Goal: Task Accomplishment & Management: Use online tool/utility

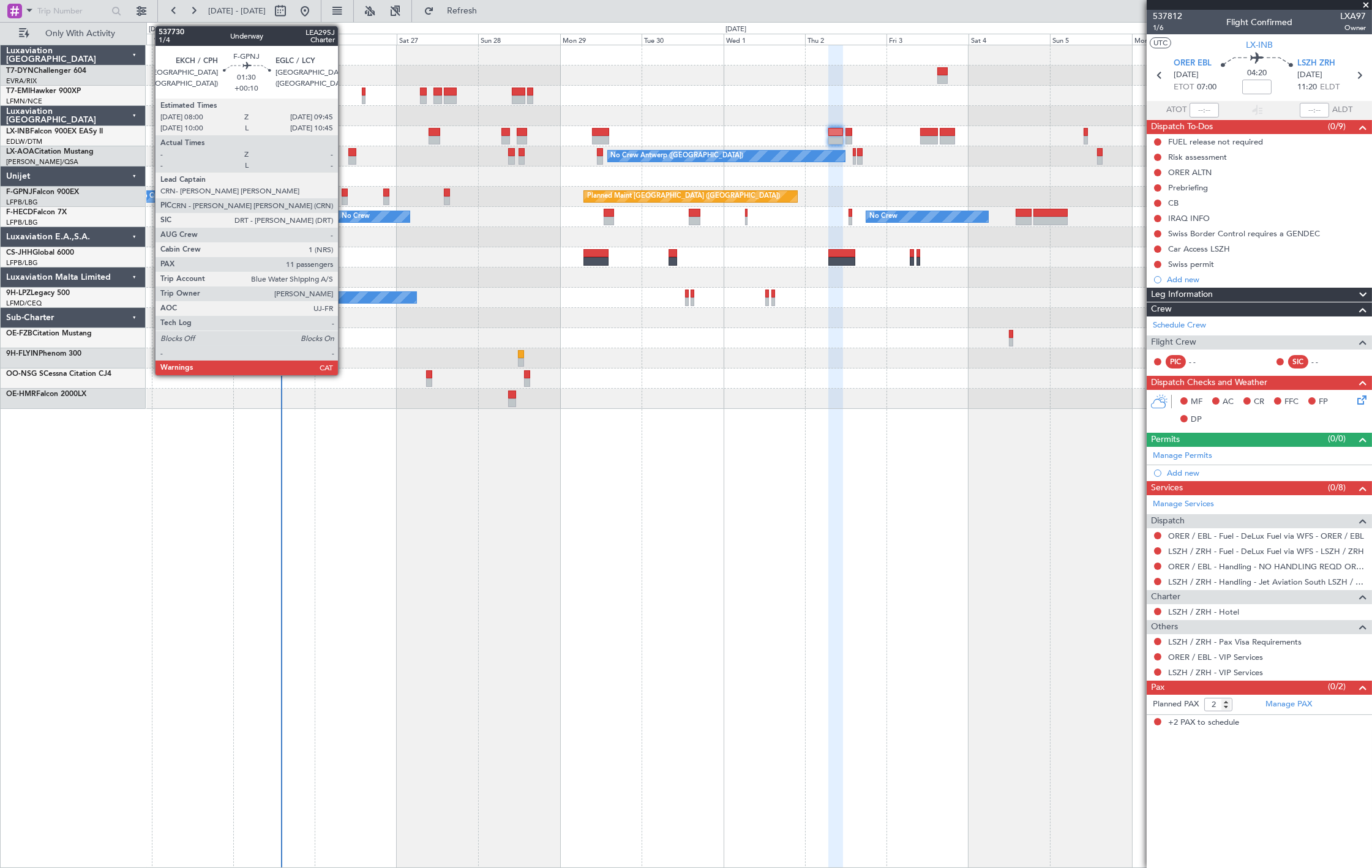
click at [344, 196] on div at bounding box center [345, 200] width 6 height 8
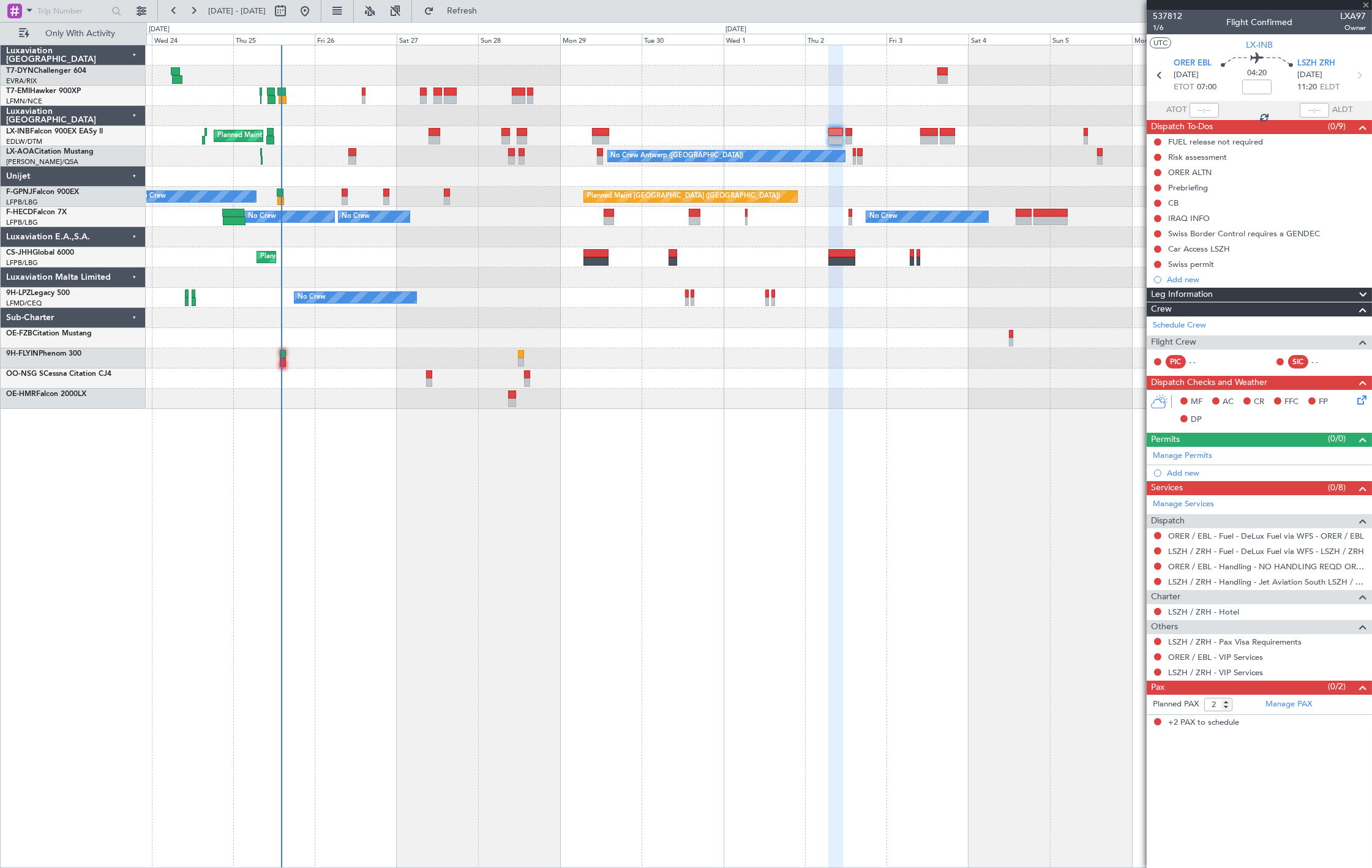
type input "+00:10"
type input "11"
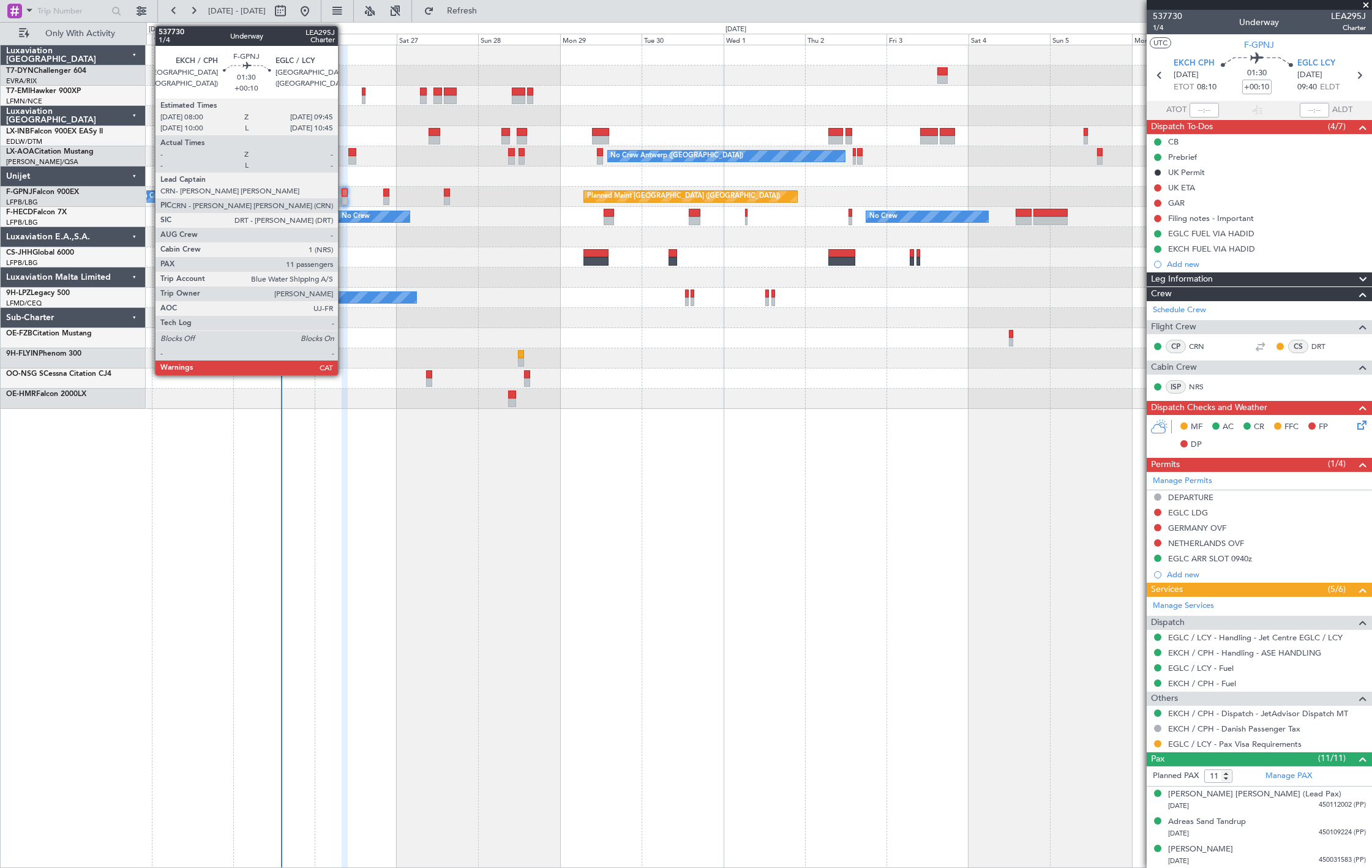
click at [344, 199] on div at bounding box center [345, 200] width 6 height 8
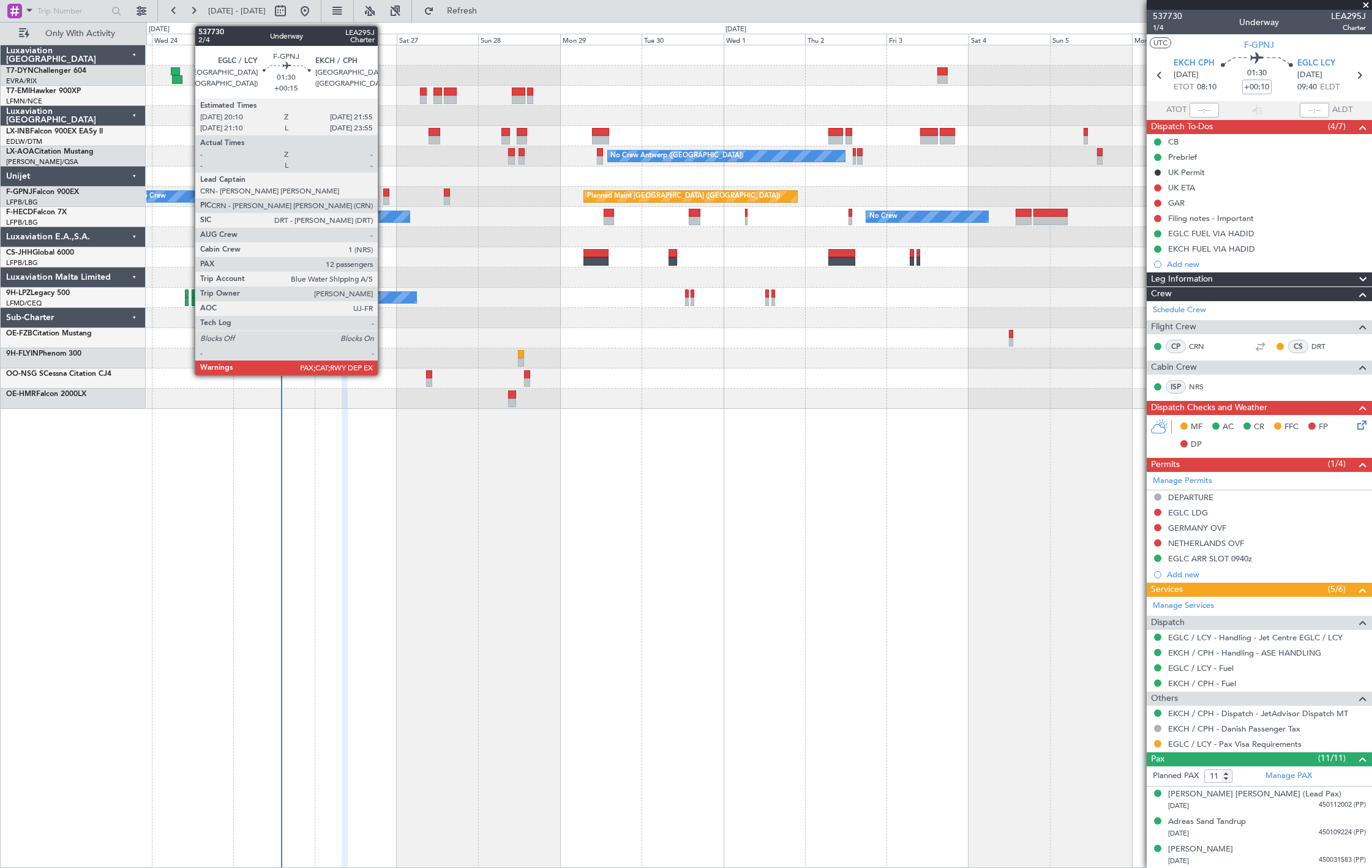
click at [384, 201] on div at bounding box center [387, 200] width 6 height 8
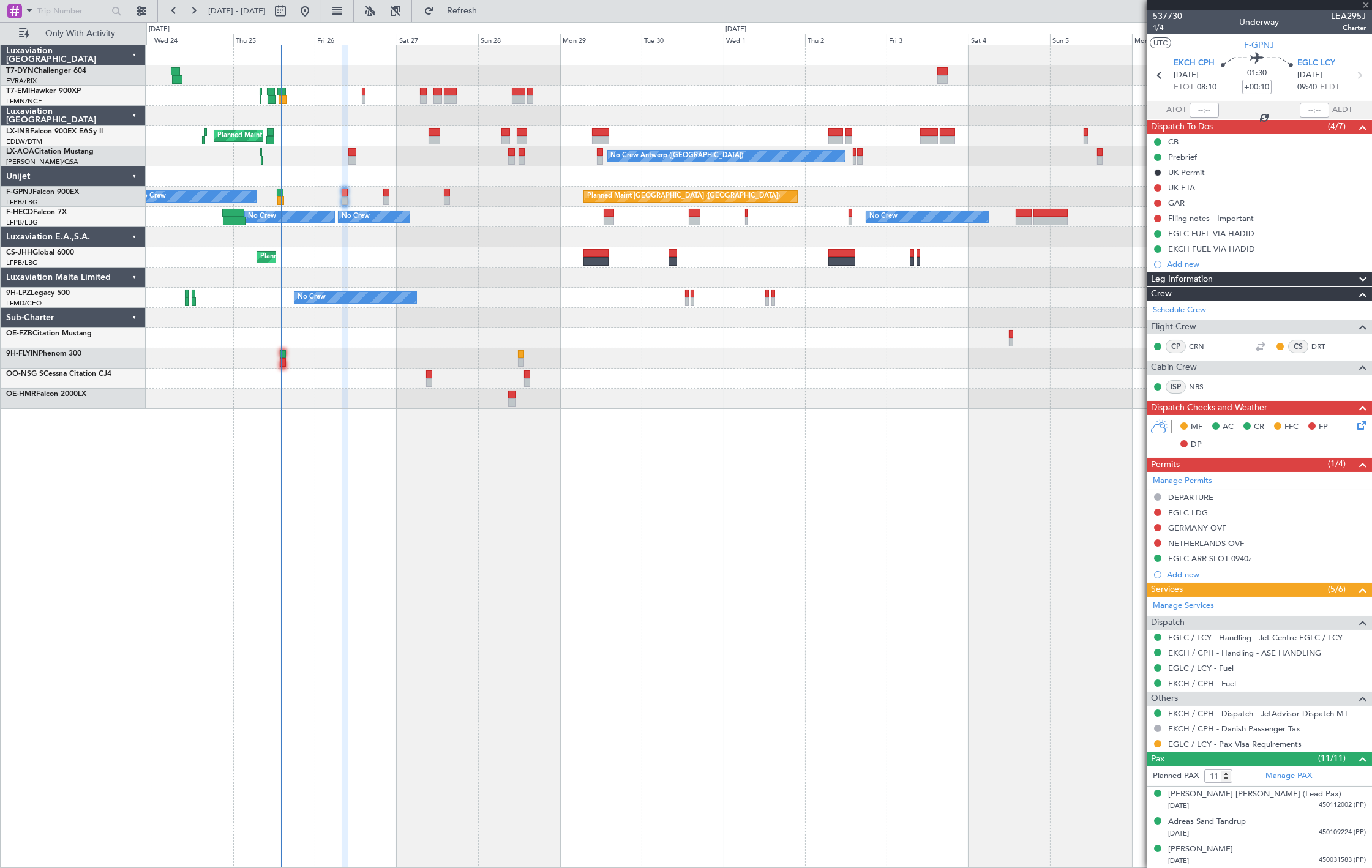
type input "+00:15"
type input "12"
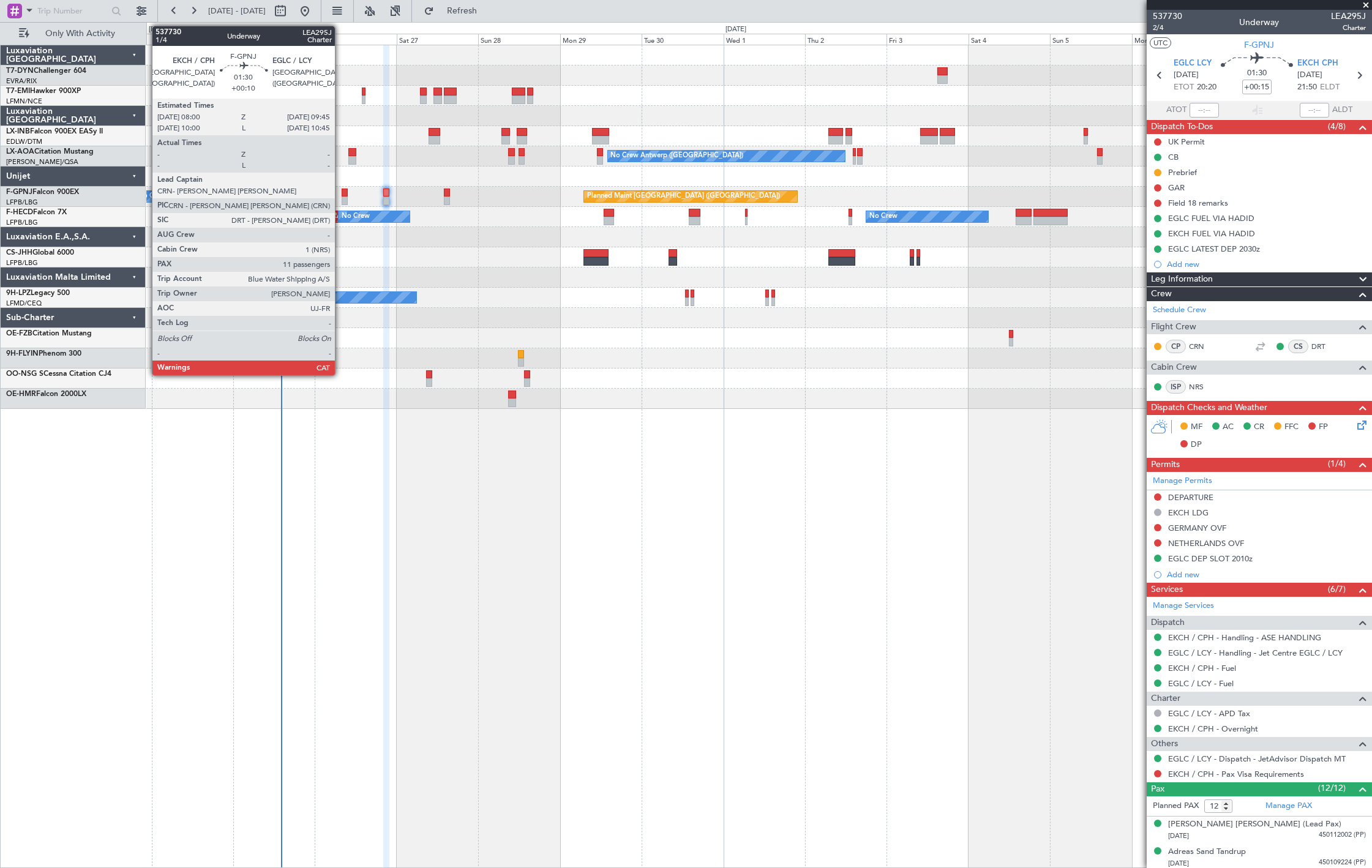
click at [342, 192] on div at bounding box center [345, 192] width 6 height 8
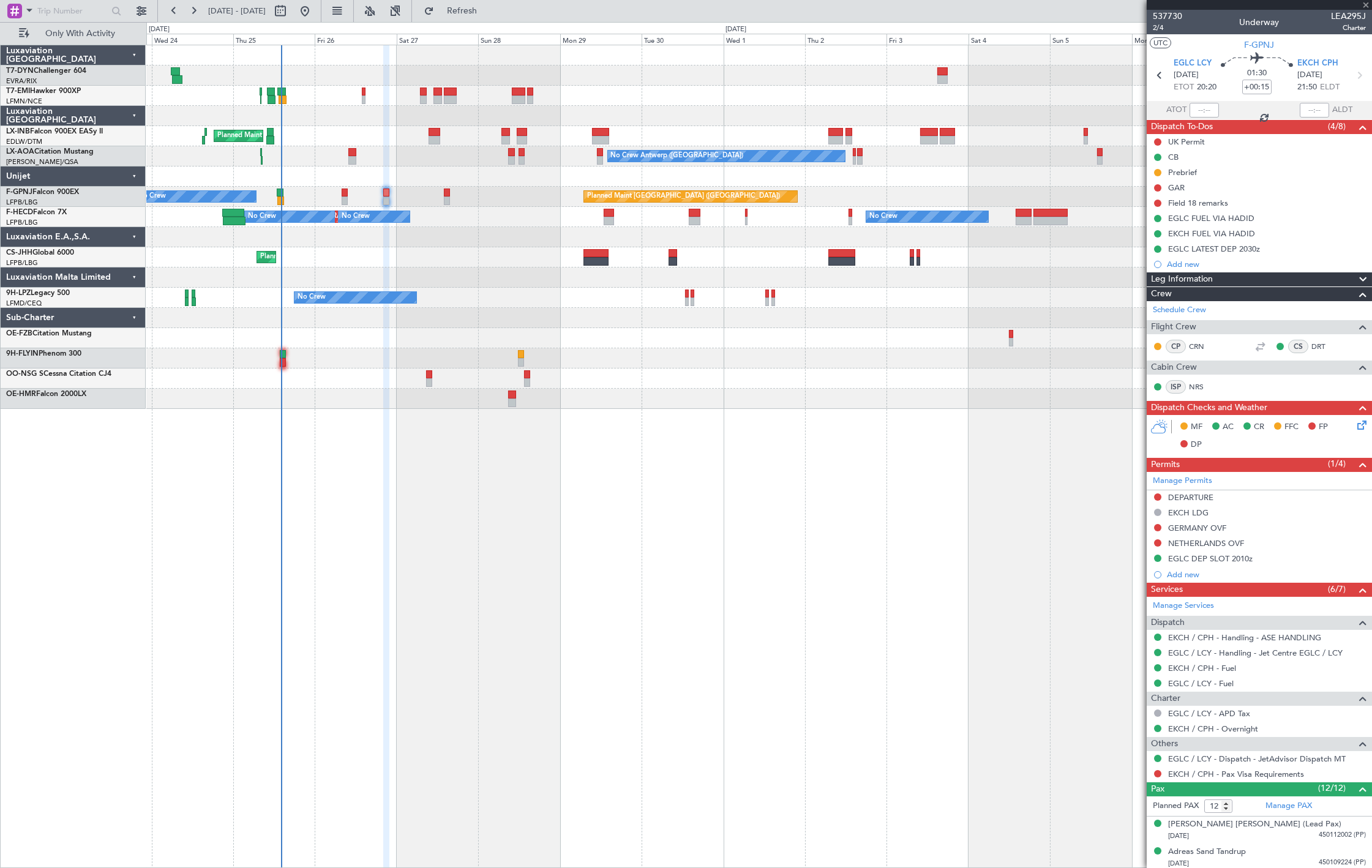
type input "+00:10"
type input "11"
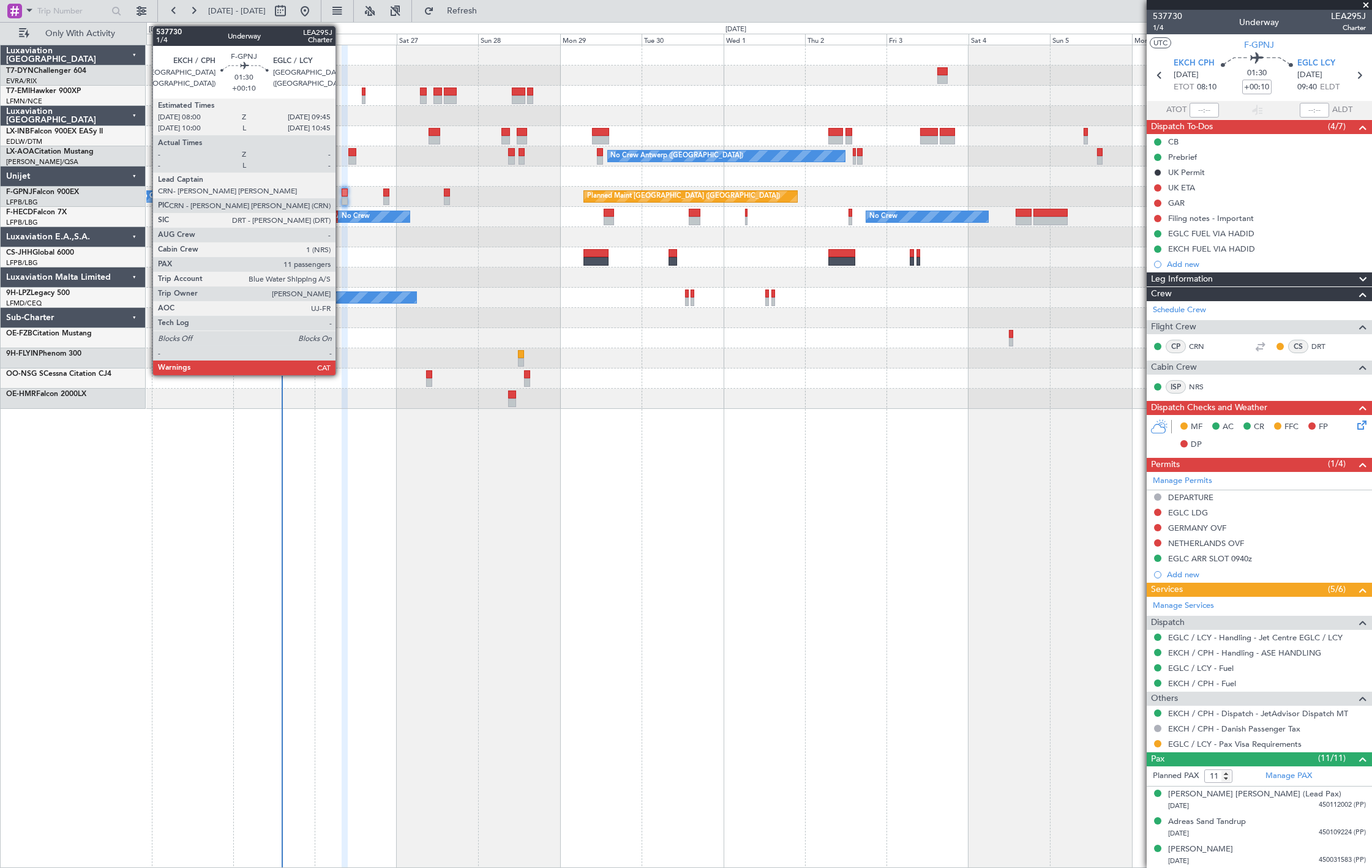
click at [342, 196] on div at bounding box center [345, 200] width 6 height 8
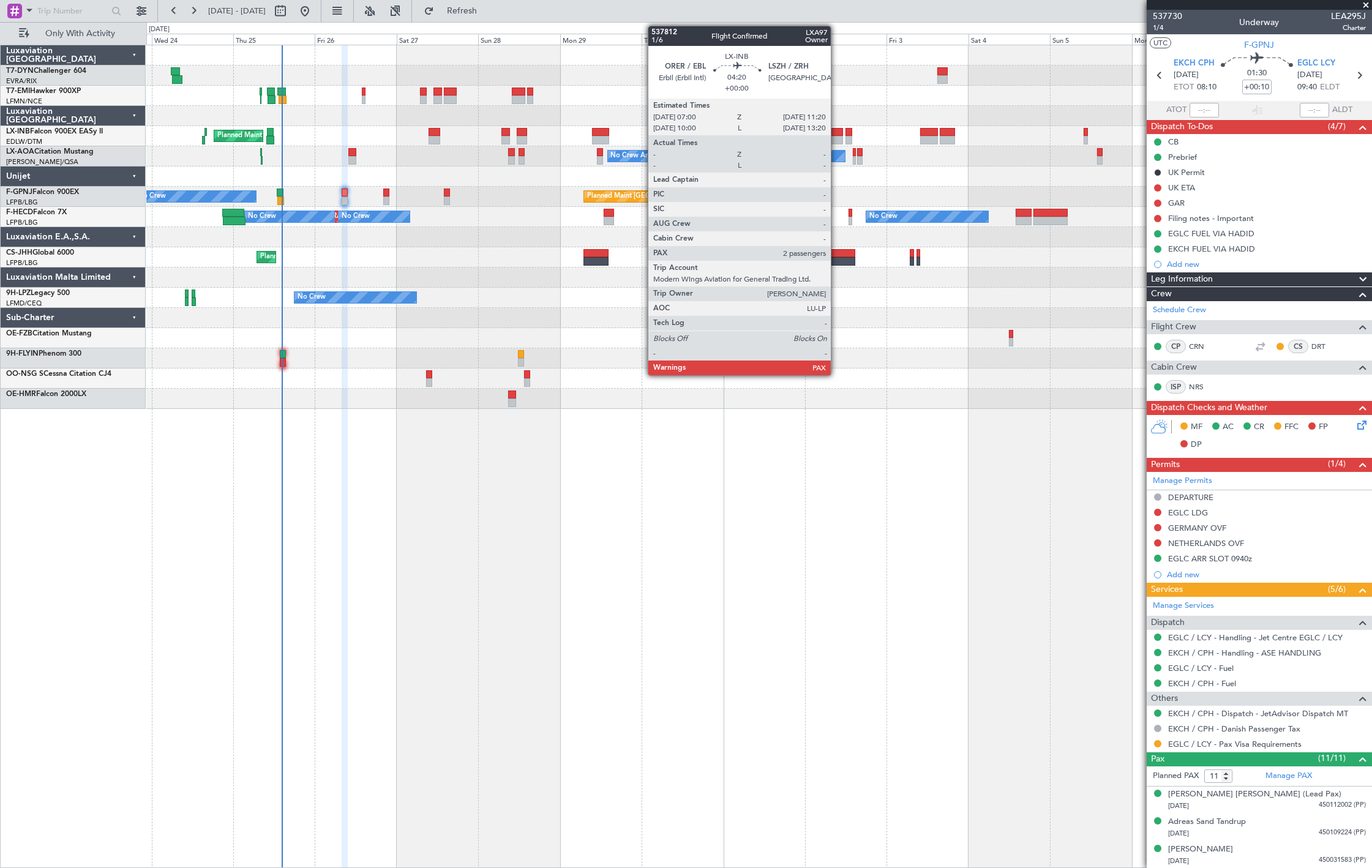
click at [837, 137] on div at bounding box center [836, 140] width 15 height 8
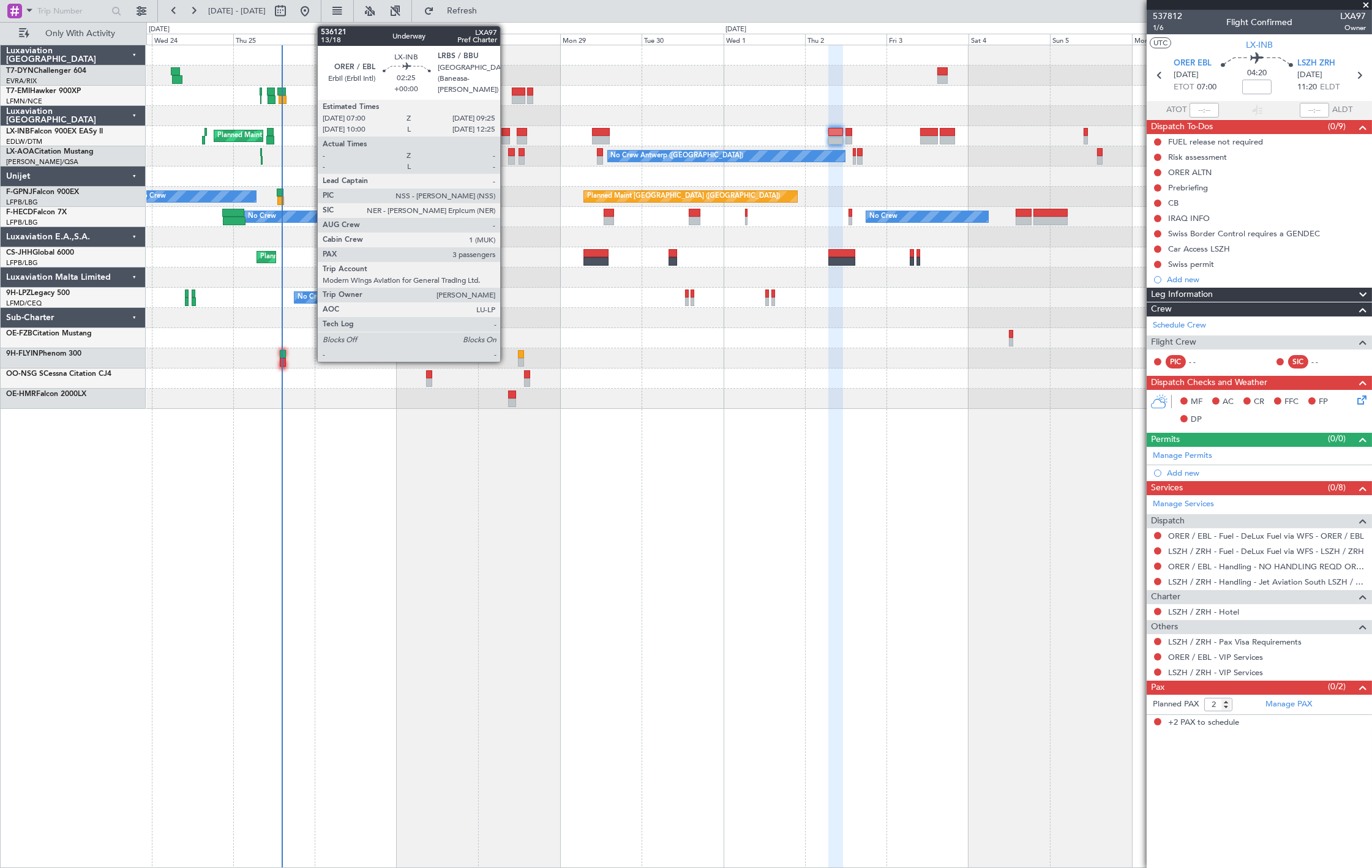
click at [506, 131] on div at bounding box center [505, 132] width 8 height 8
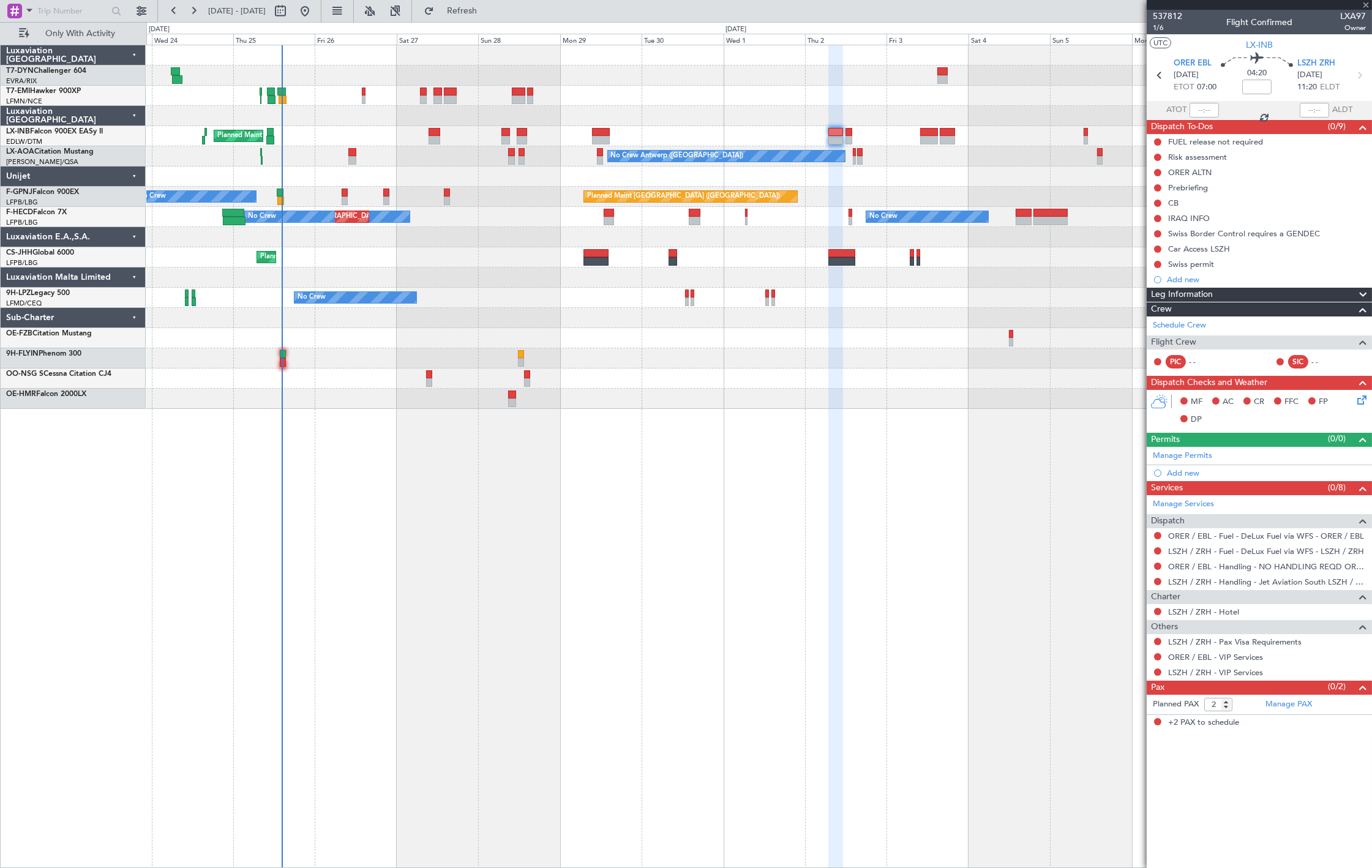
type input "3"
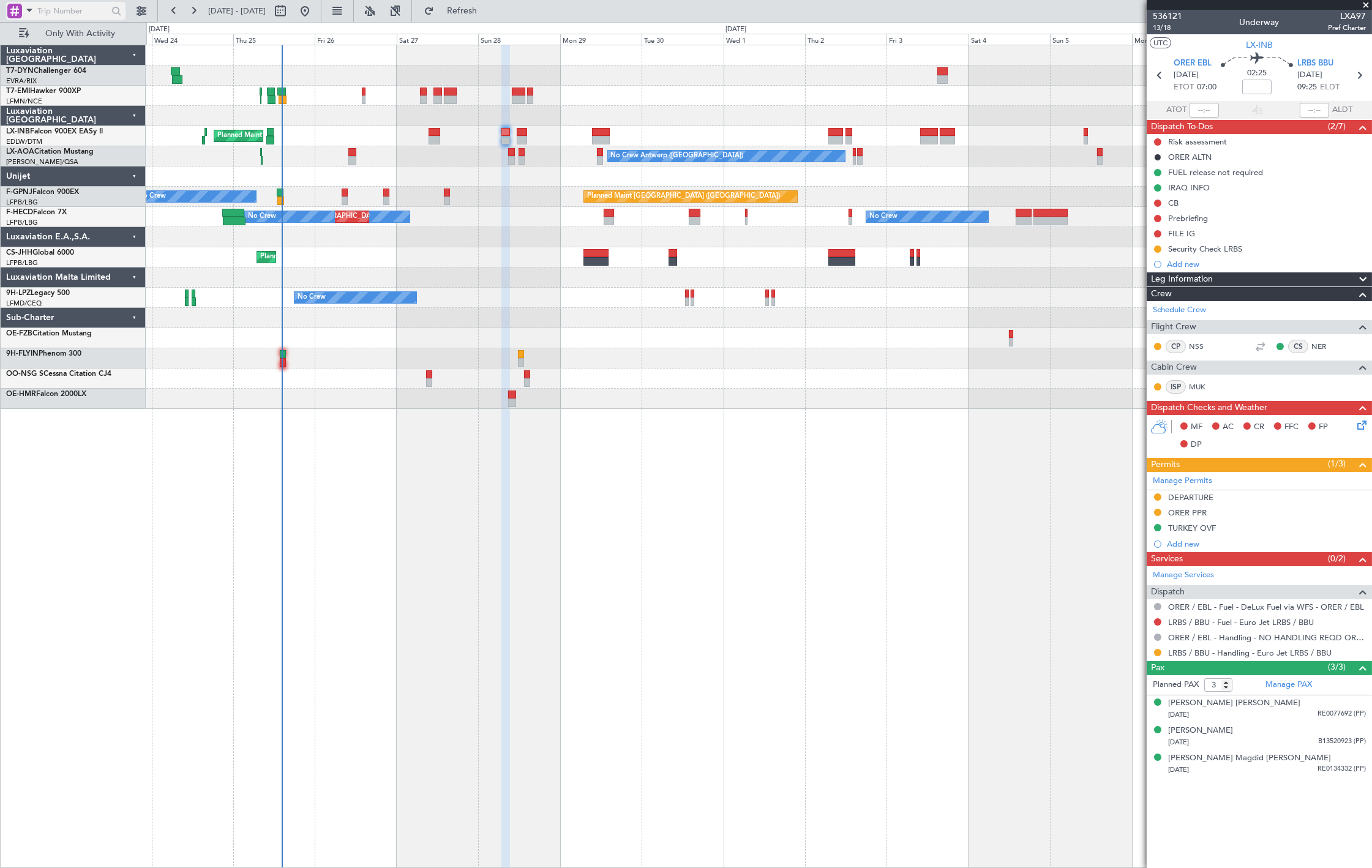
click at [50, 5] on input "text" at bounding box center [72, 11] width 71 height 18
paste input "537638"
type input "537638"
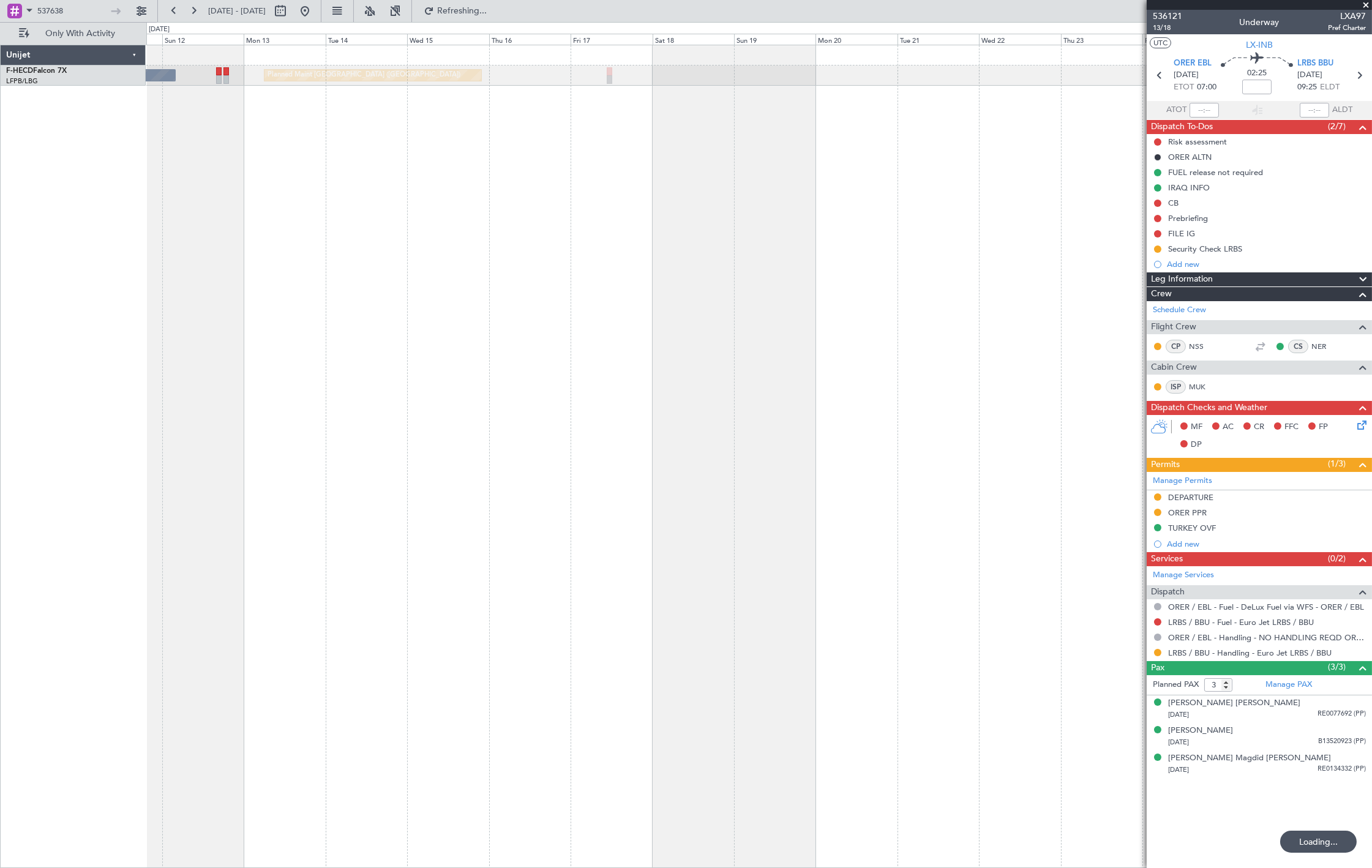
click at [487, 111] on div "Planned Maint [GEOGRAPHIC_DATA] ([GEOGRAPHIC_DATA]) No Crew" at bounding box center [759, 456] width 1225 height 823
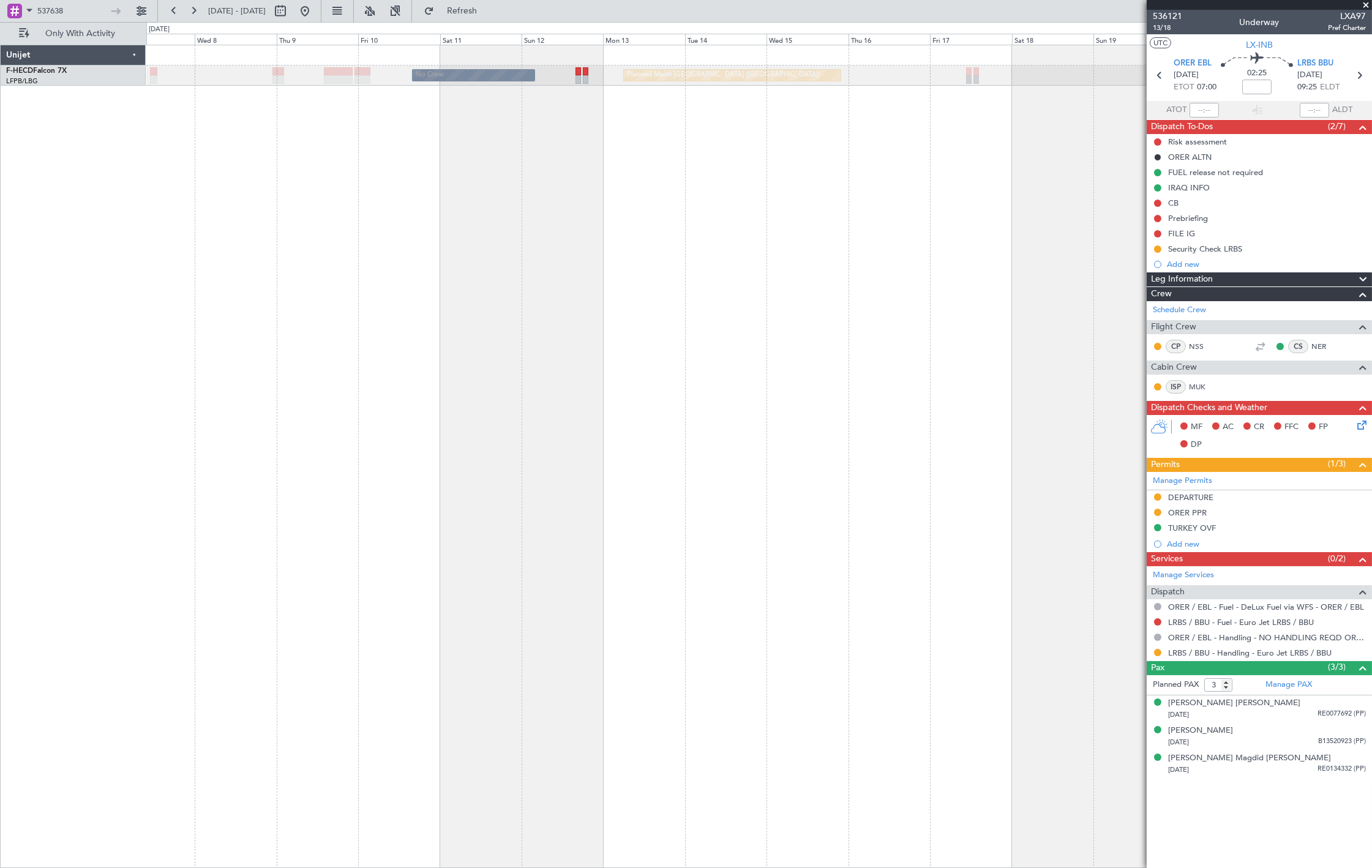
click at [665, 264] on div "Planned Maint [GEOGRAPHIC_DATA] ([GEOGRAPHIC_DATA]) No Crew No Crew" at bounding box center [759, 456] width 1225 height 823
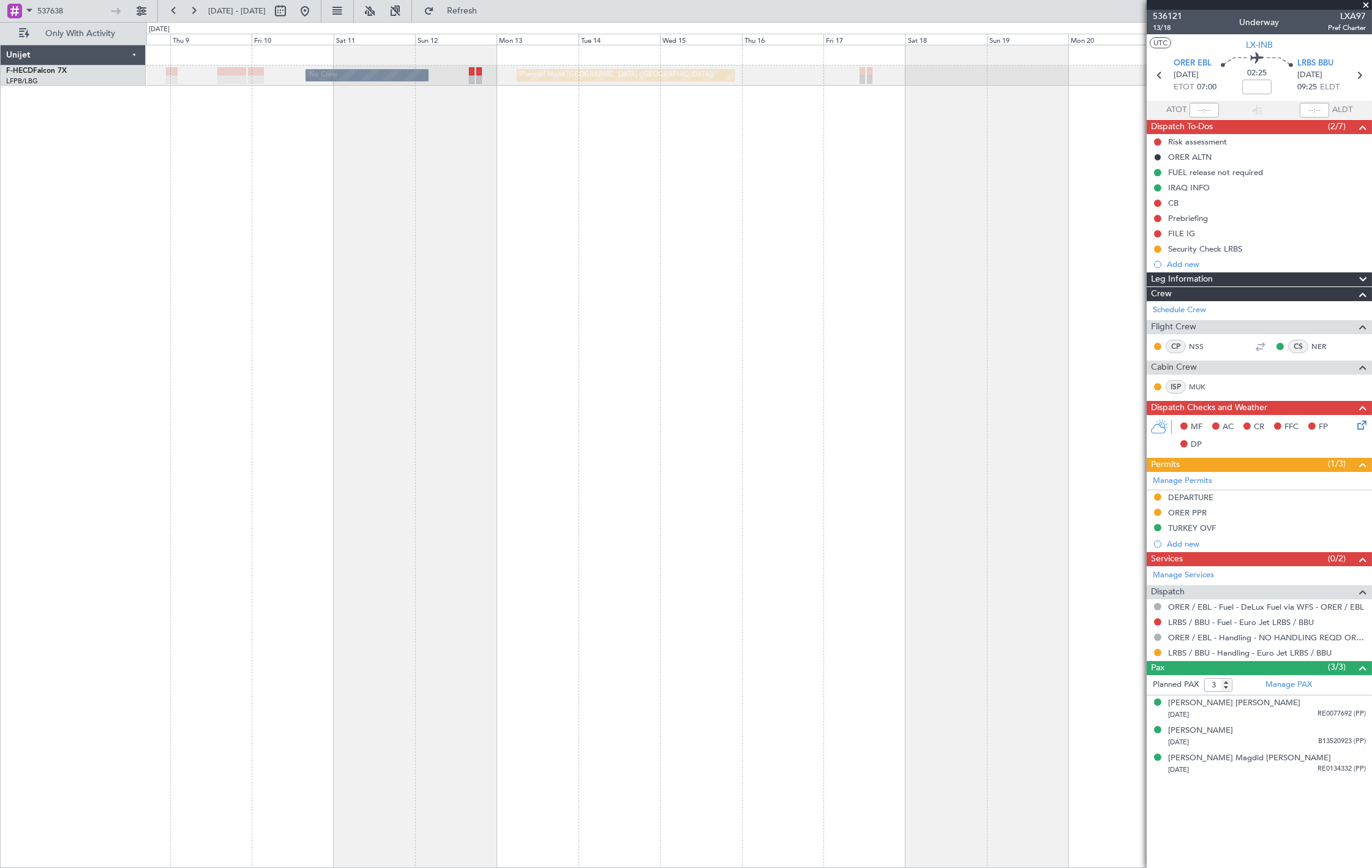
click at [552, 275] on div "Planned Maint [GEOGRAPHIC_DATA] ([GEOGRAPHIC_DATA]) No Crew Planned Maint [GEOG…" at bounding box center [759, 456] width 1225 height 823
click at [420, 205] on div "Planned Maint [GEOGRAPHIC_DATA] ([GEOGRAPHIC_DATA]) No Crew Planned Maint [GEOG…" at bounding box center [759, 456] width 1225 height 823
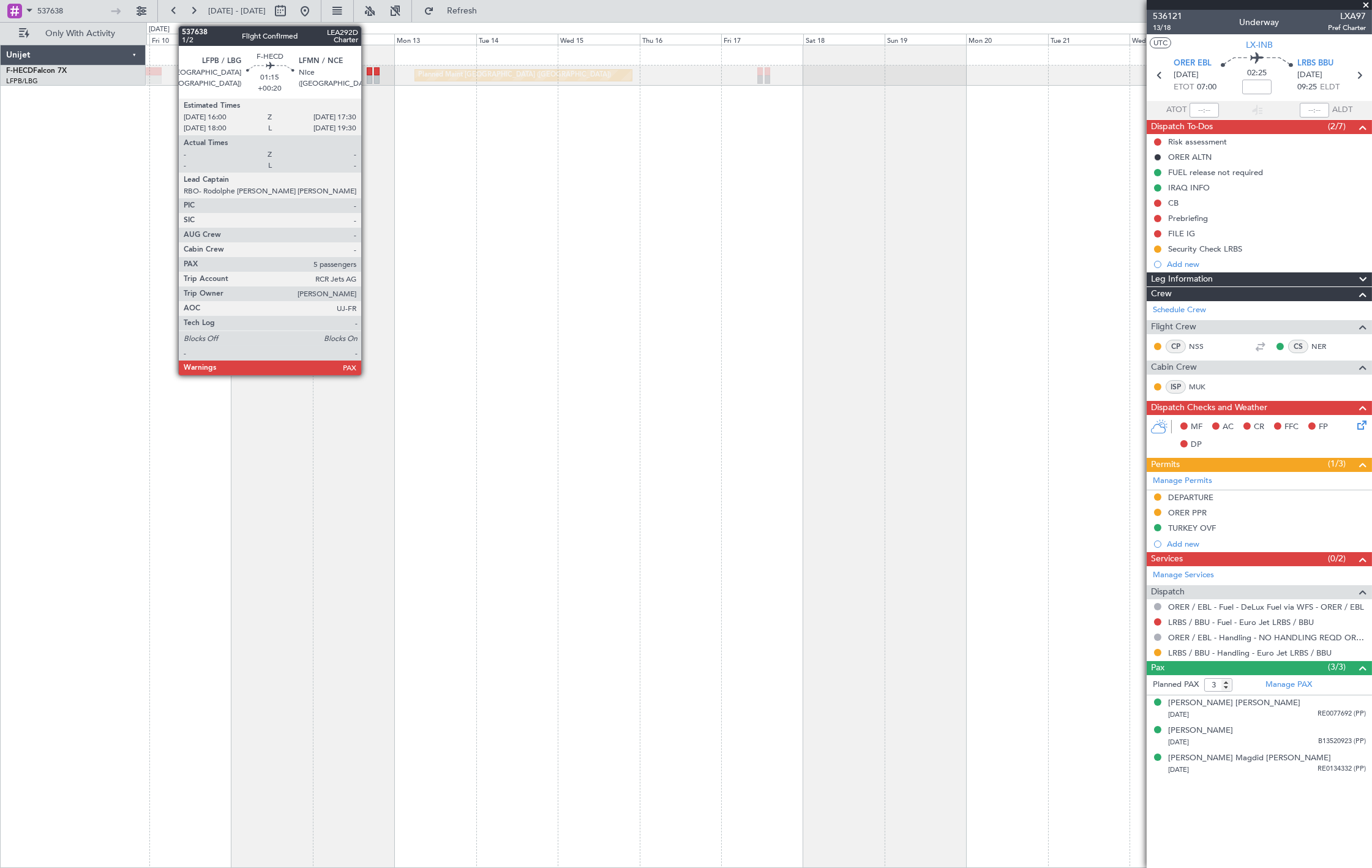
click at [368, 78] on div at bounding box center [369, 79] width 5 height 8
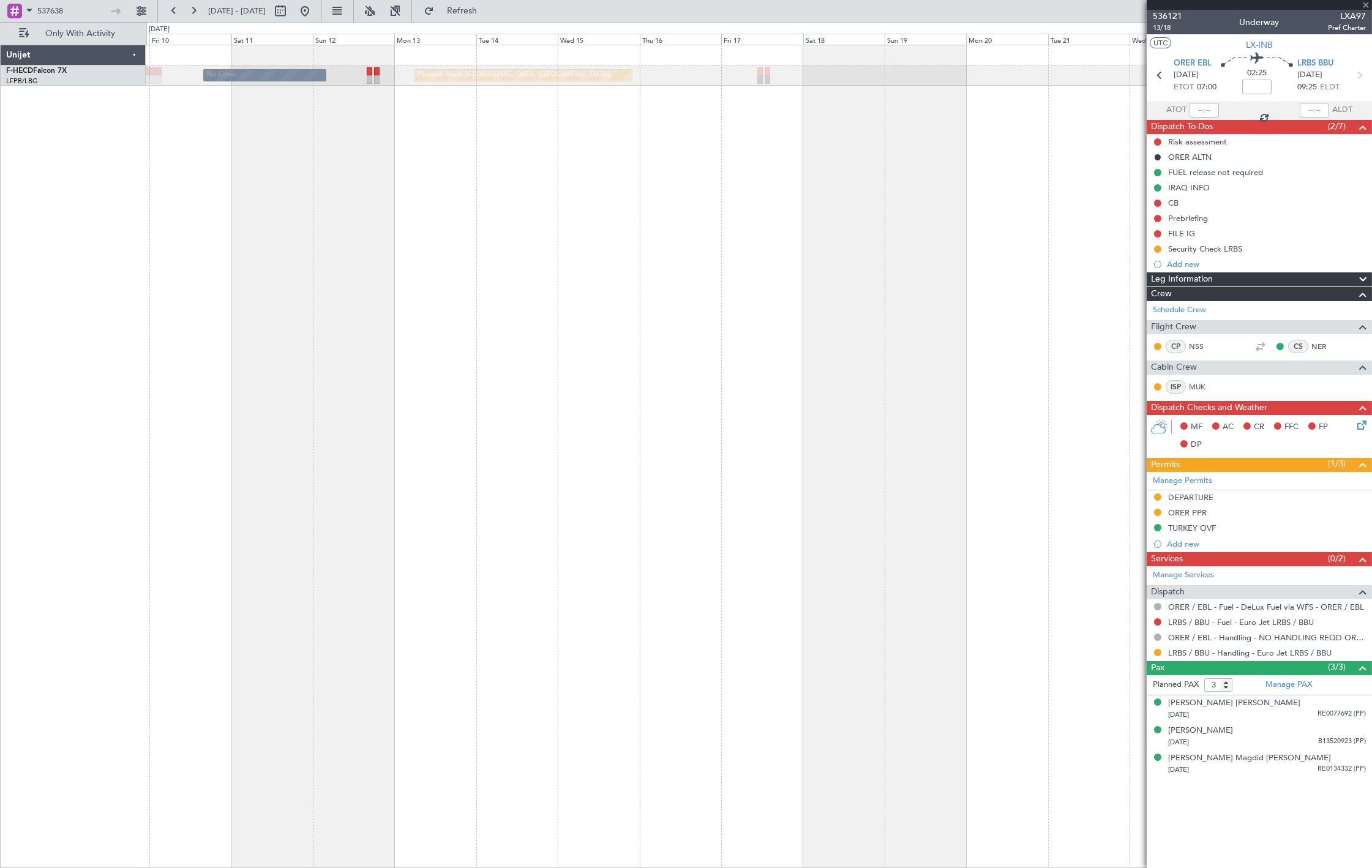
type input "+00:20"
type input "5"
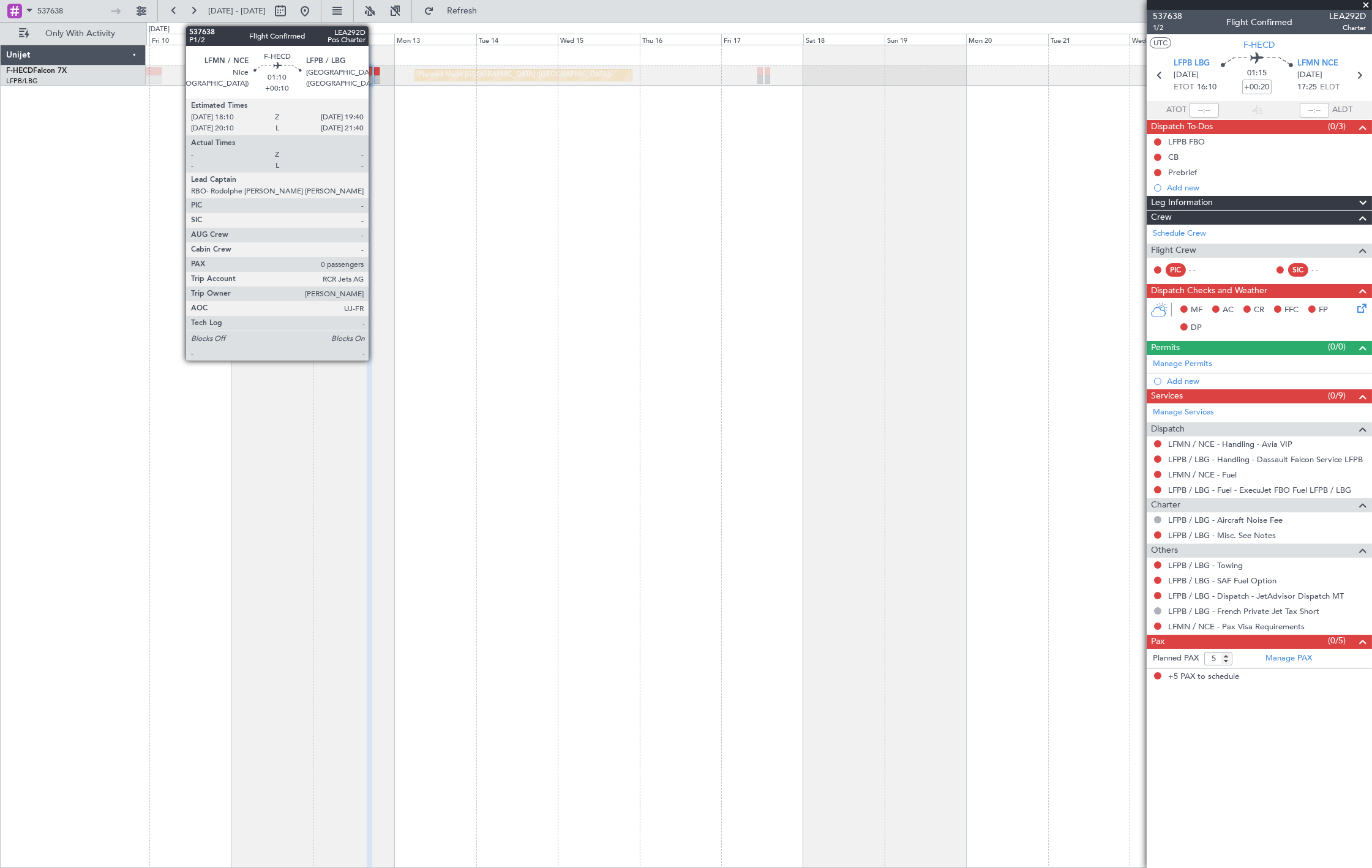
click at [374, 80] on div at bounding box center [376, 79] width 5 height 8
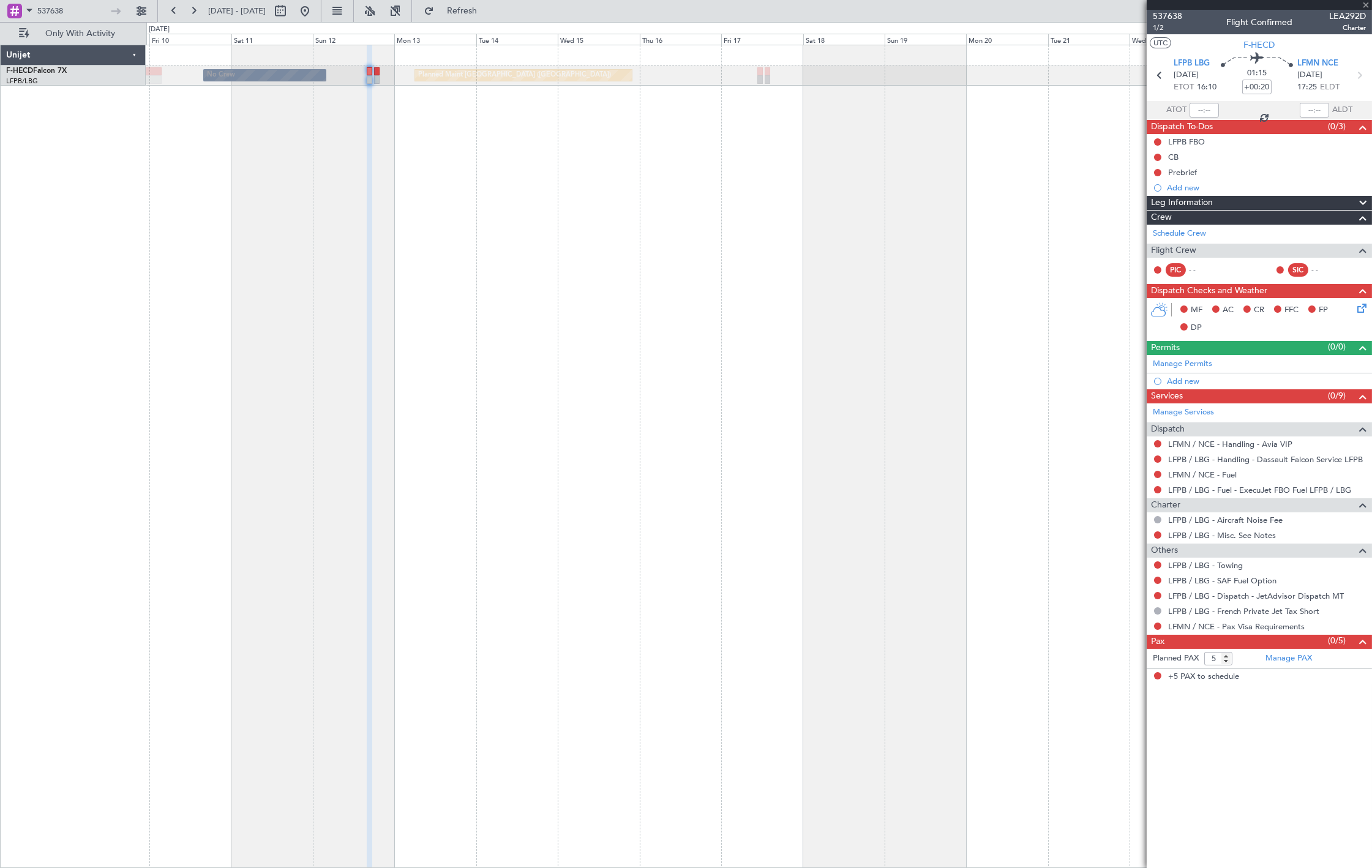
type input "+00:10"
type input "0"
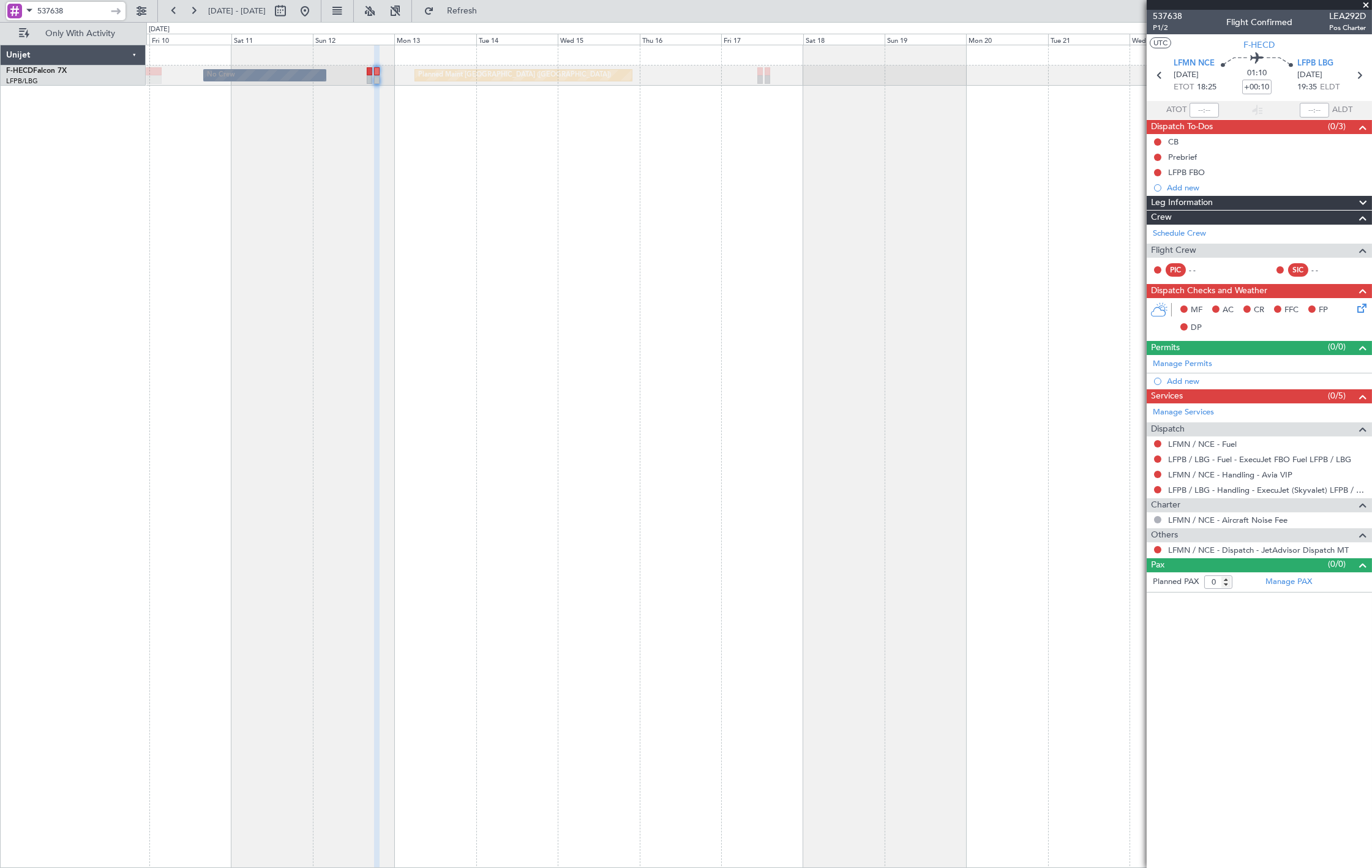
click at [95, 10] on input "537638" at bounding box center [72, 11] width 71 height 18
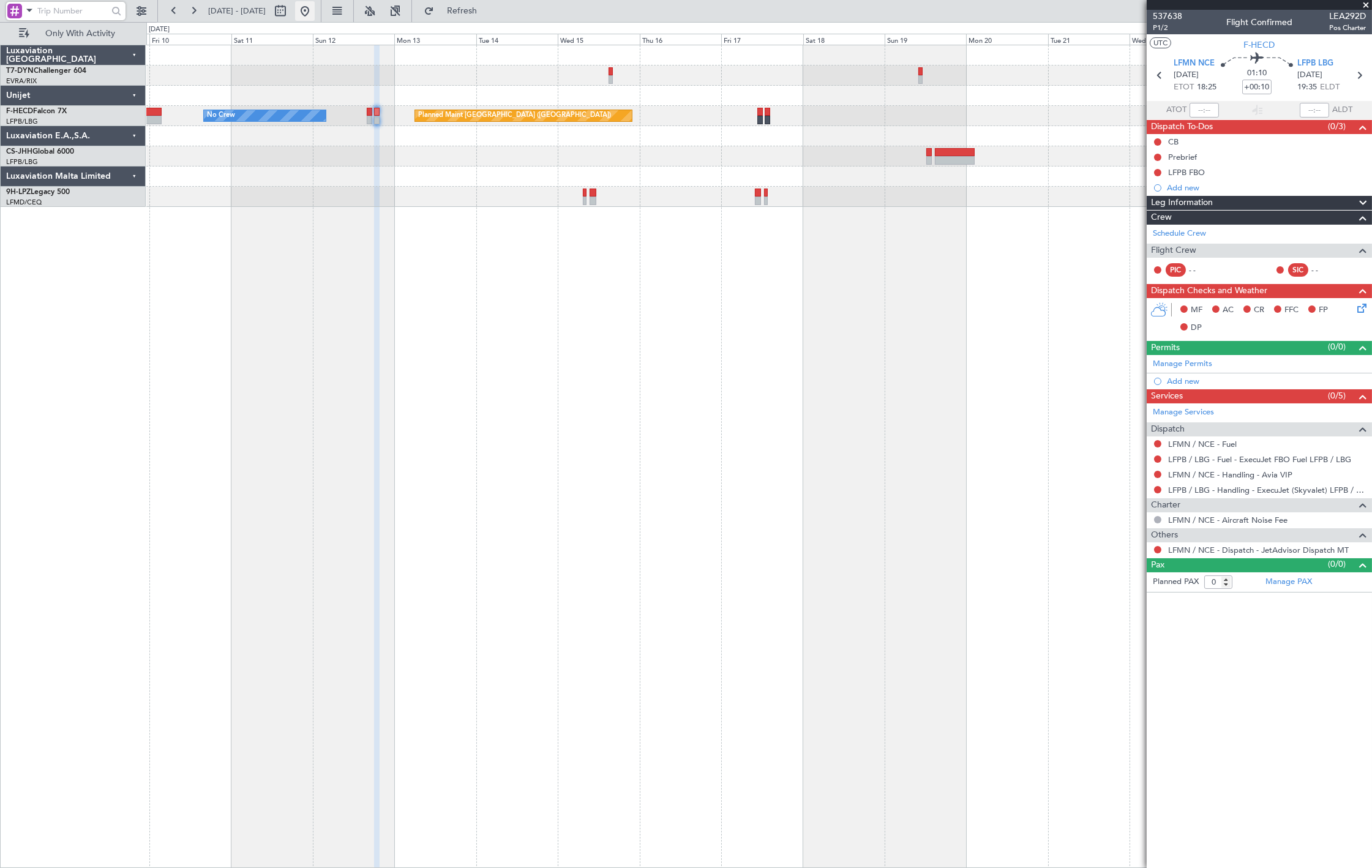
click at [314, 11] on button at bounding box center [305, 11] width 20 height 20
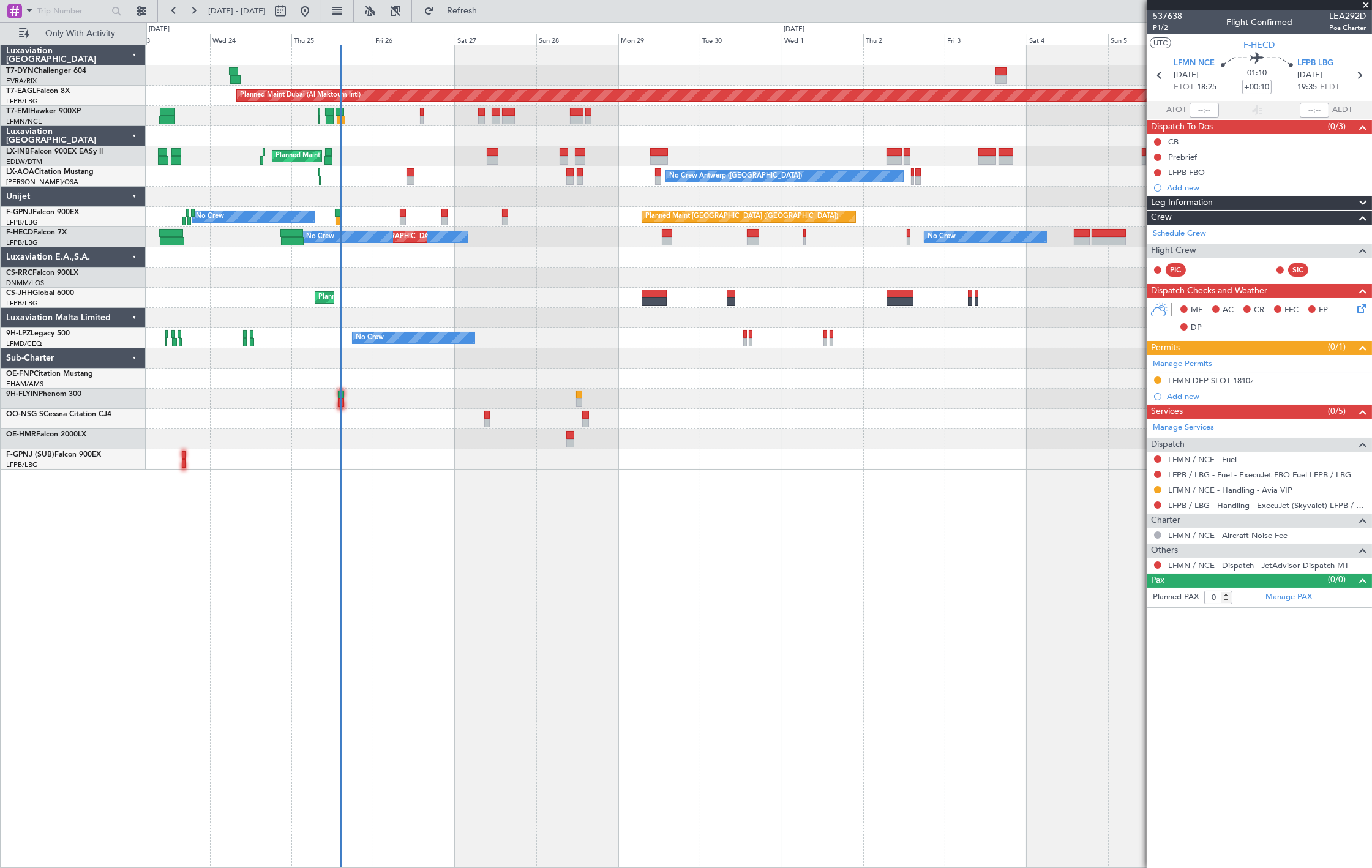
click at [352, 215] on div "Planned Maint Dubai (Al Maktoum Intl) Unplanned Maint [GEOGRAPHIC_DATA] ([GEOGR…" at bounding box center [759, 257] width 1225 height 424
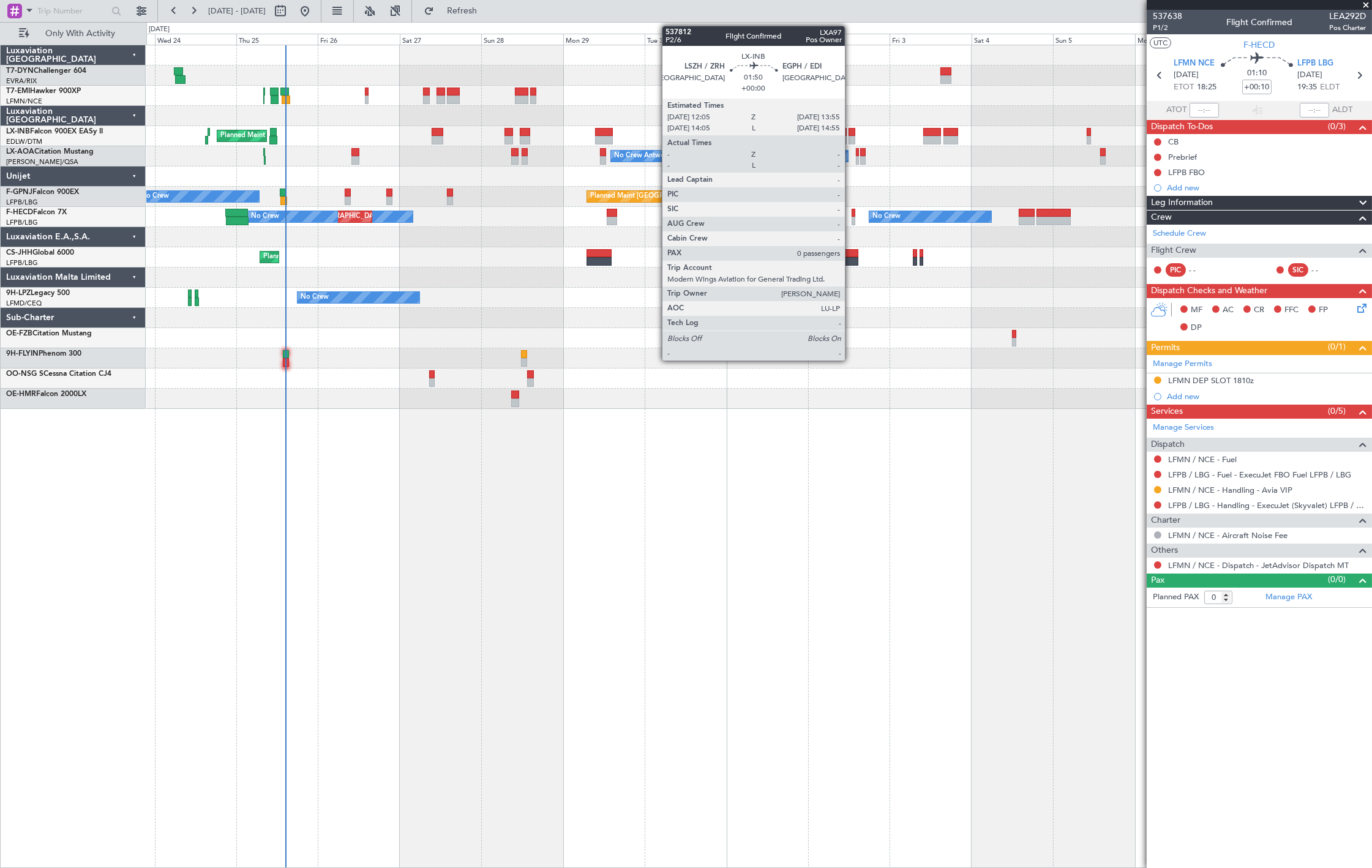
click at [851, 138] on div at bounding box center [852, 140] width 7 height 8
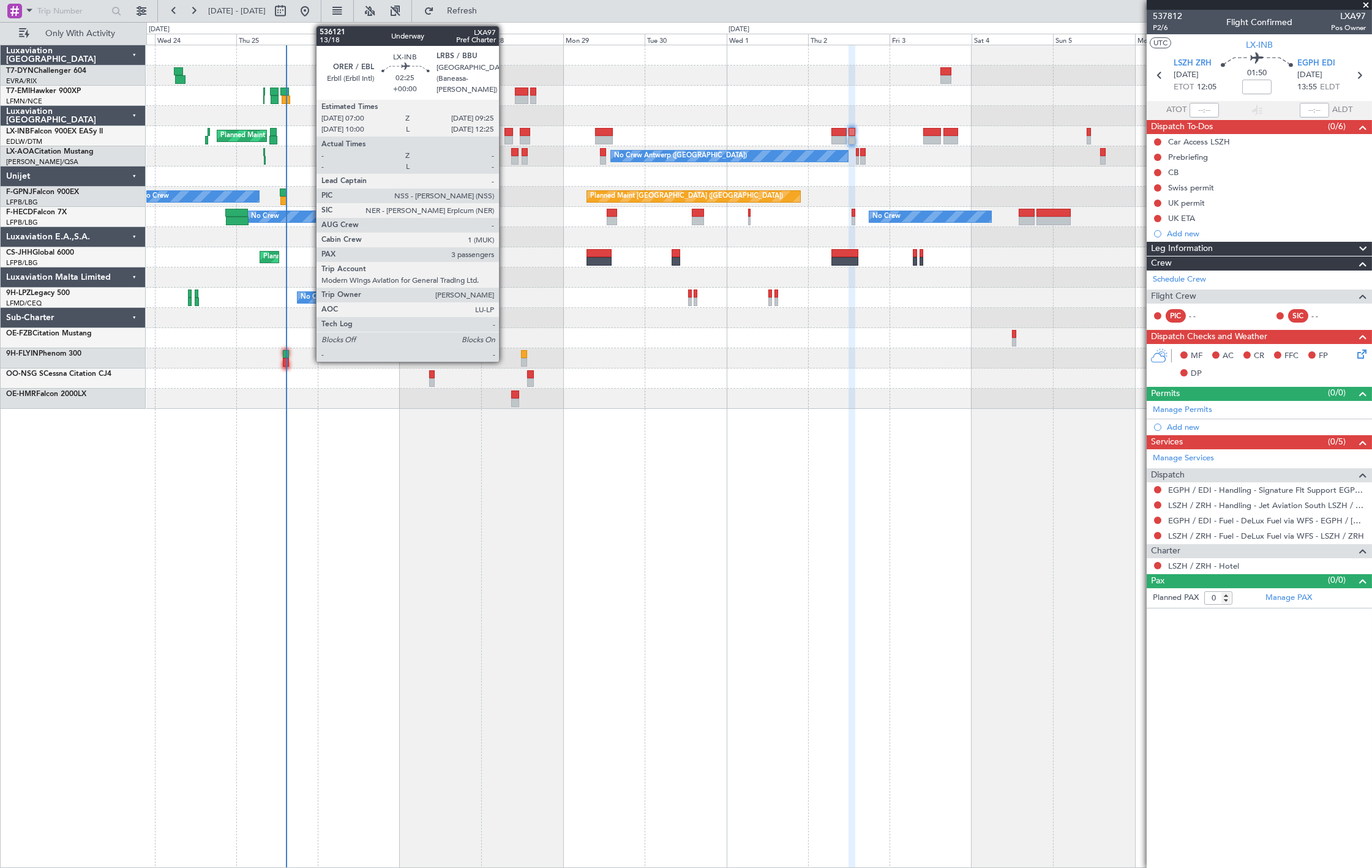
click at [505, 139] on div at bounding box center [508, 140] width 8 height 8
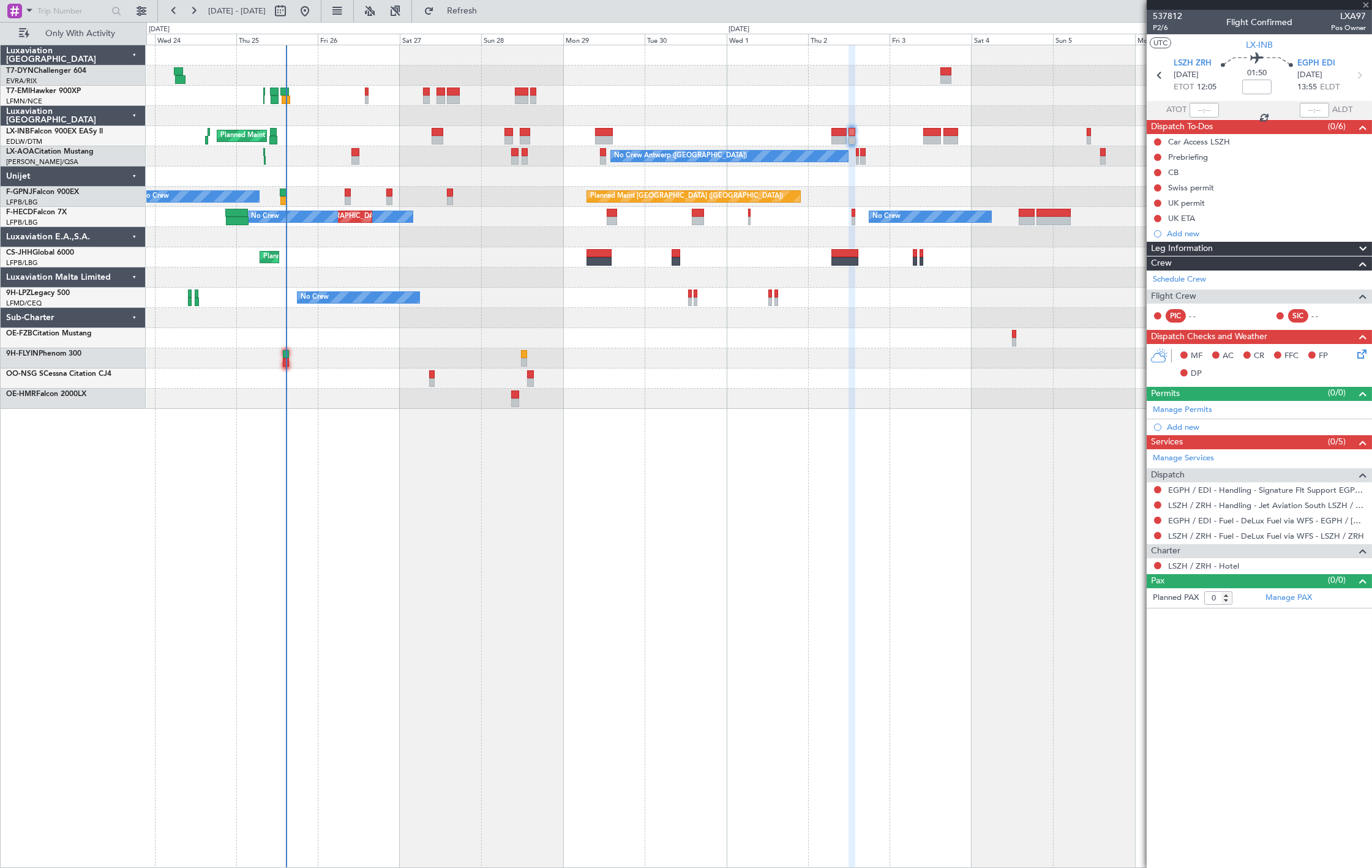
type input "3"
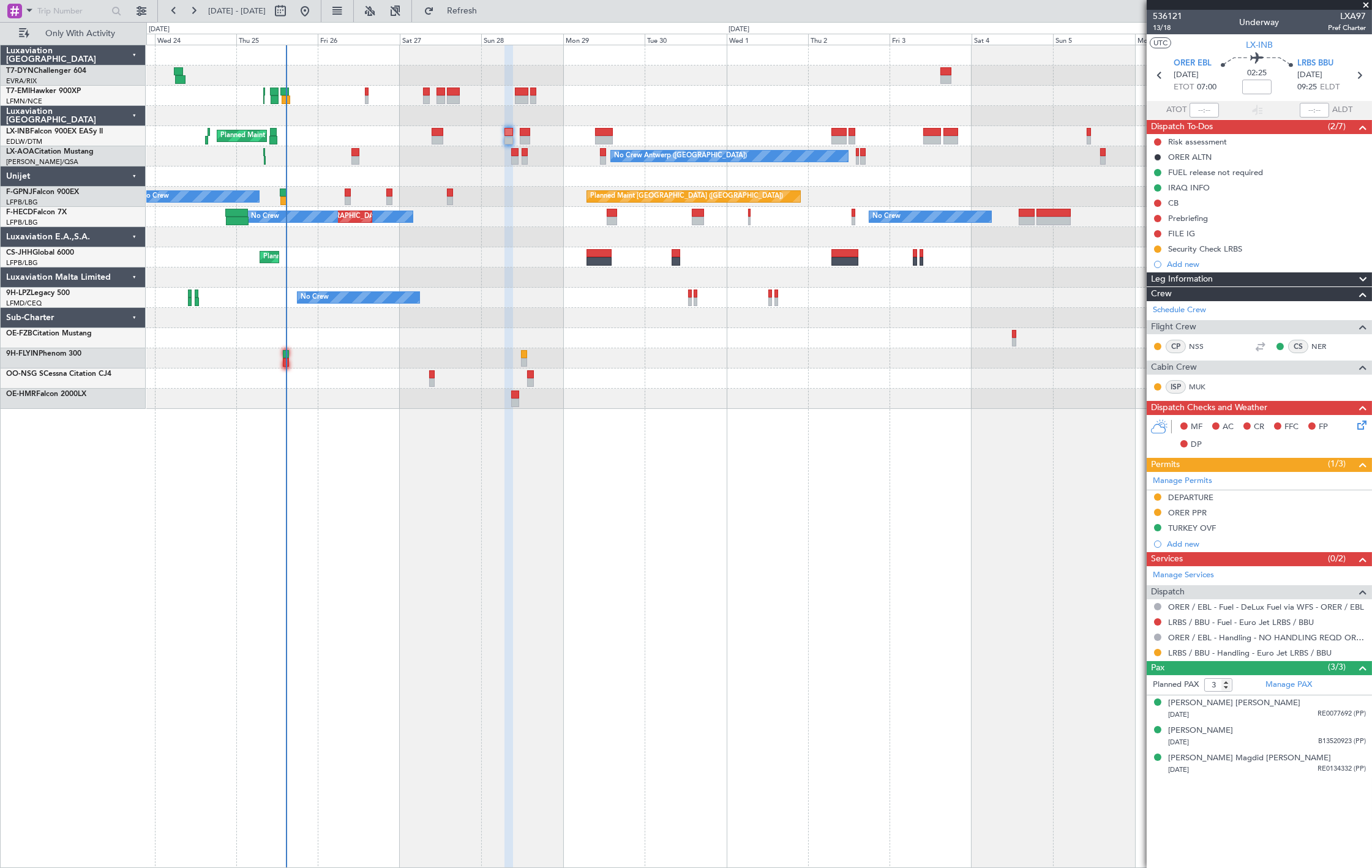
click at [342, 196] on div "Planned Maint [GEOGRAPHIC_DATA] ([GEOGRAPHIC_DATA]) No Crew No Crew No Crew" at bounding box center [759, 196] width 1225 height 21
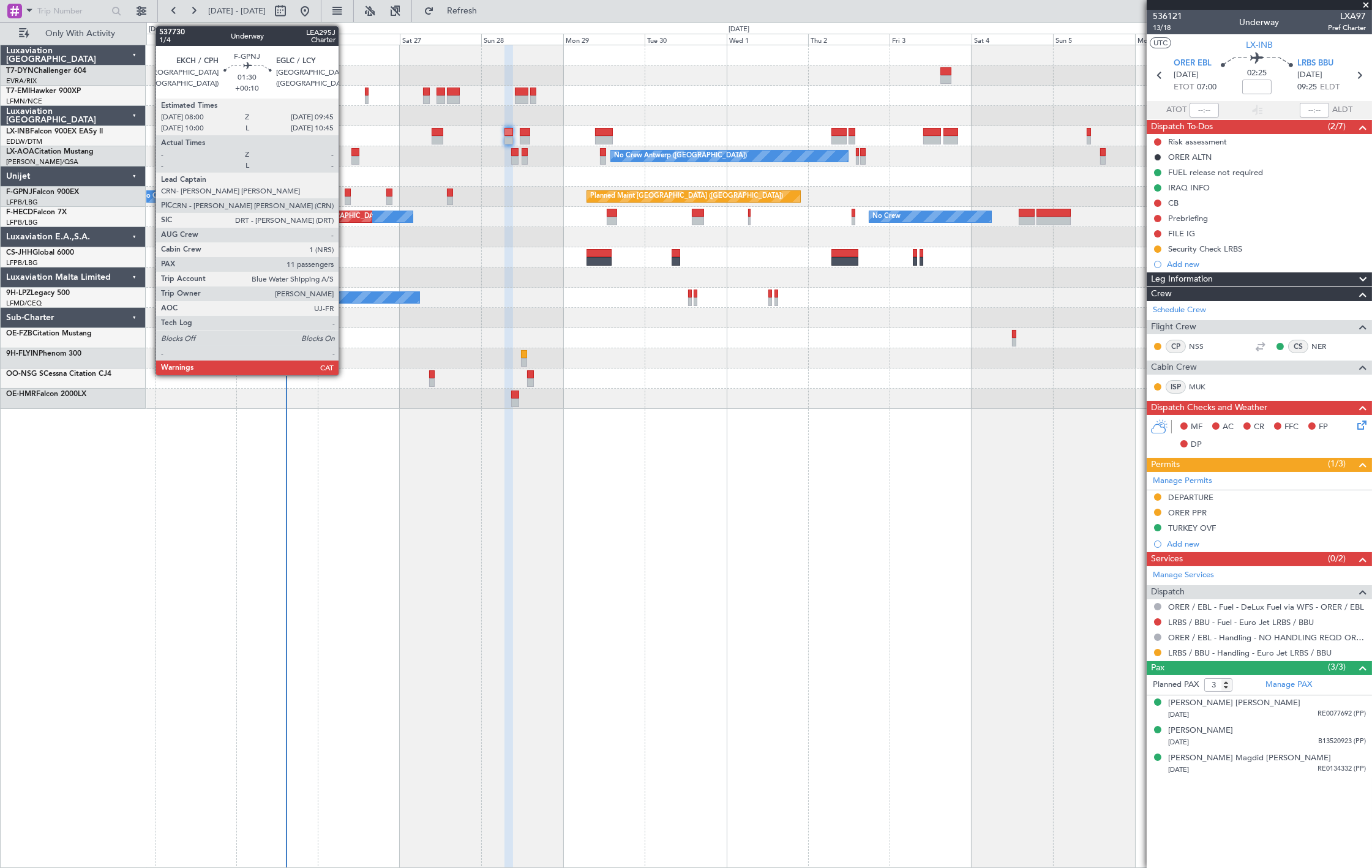
click at [345, 196] on div at bounding box center [348, 200] width 6 height 8
type input "+00:10"
type input "11"
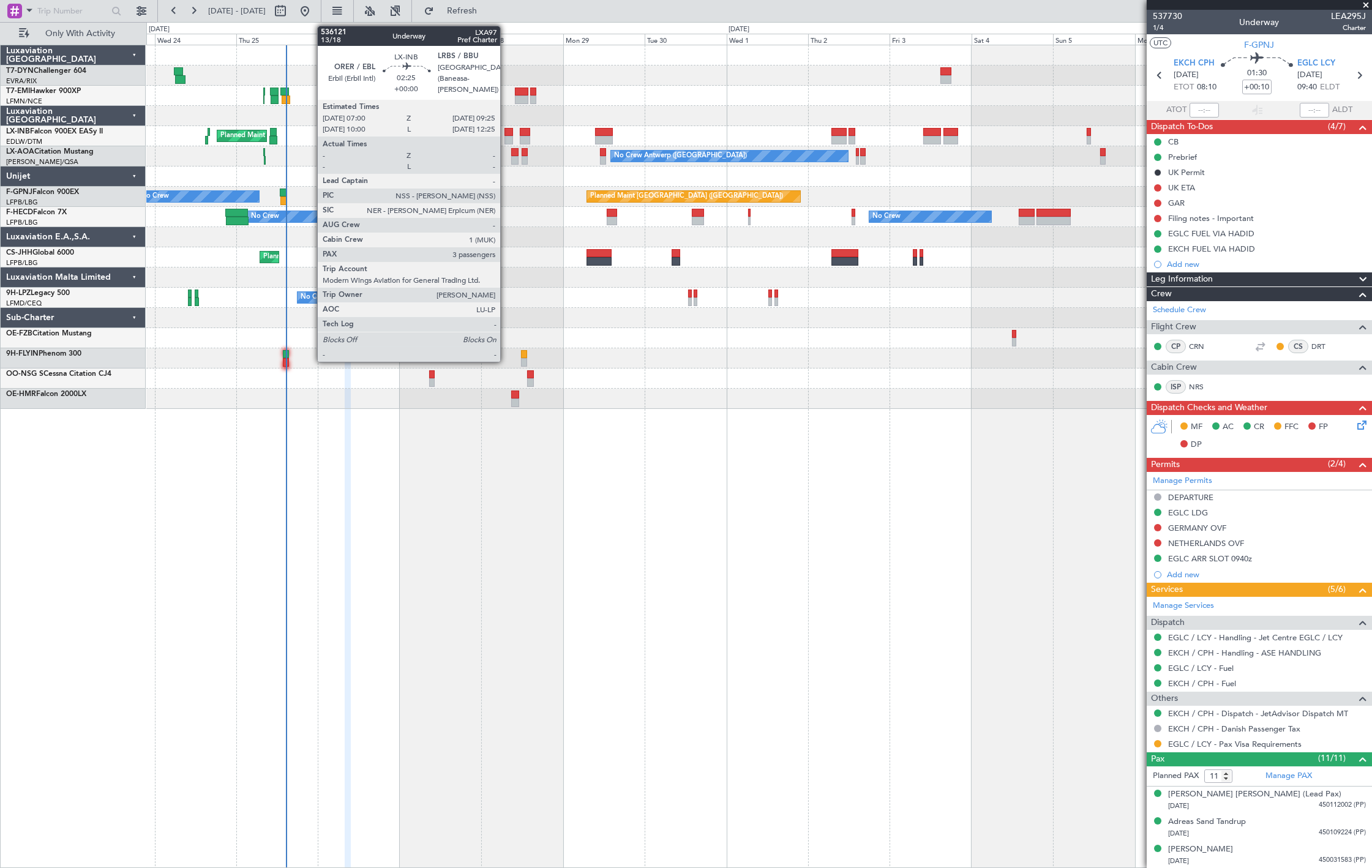
click at [506, 138] on div at bounding box center [508, 140] width 8 height 8
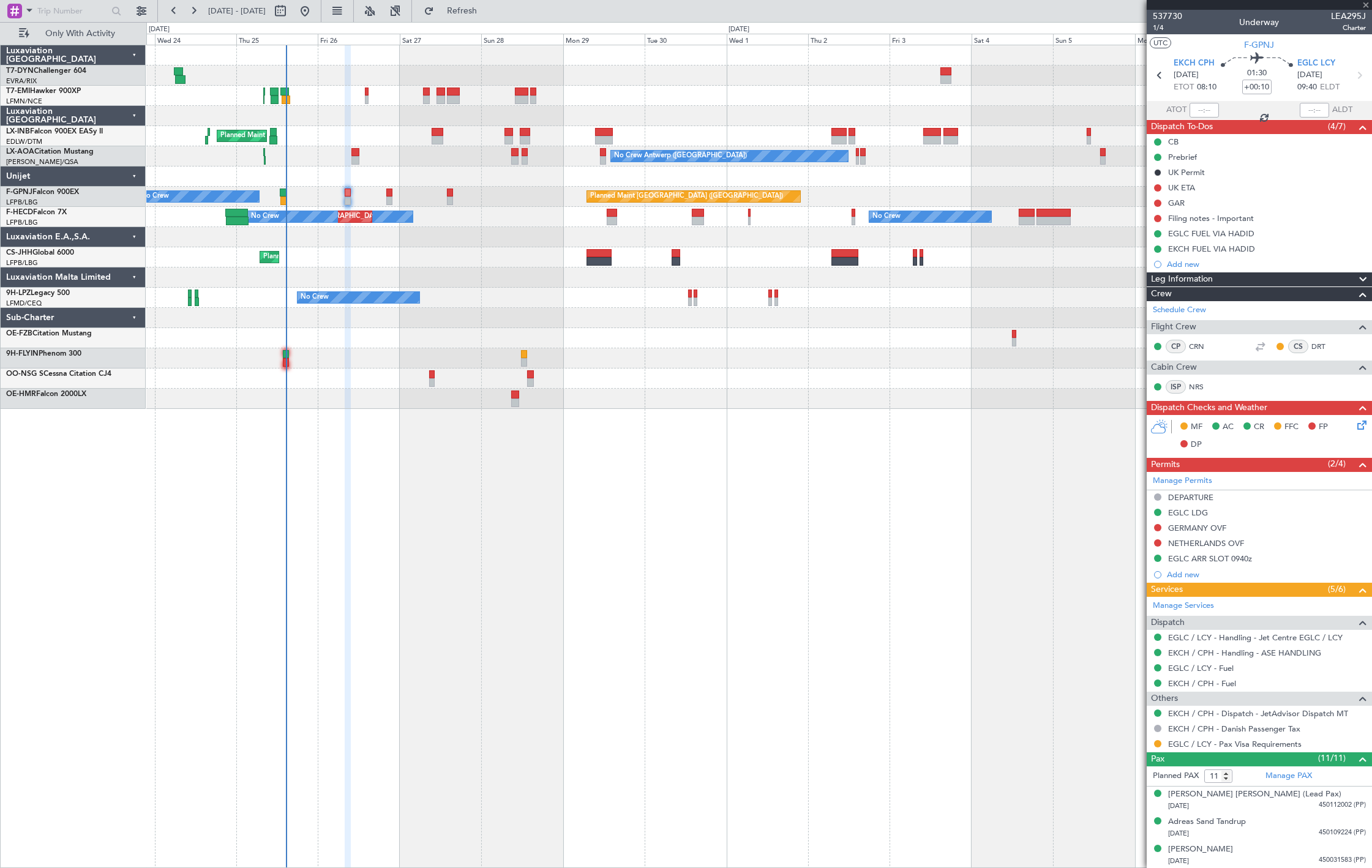
type input "3"
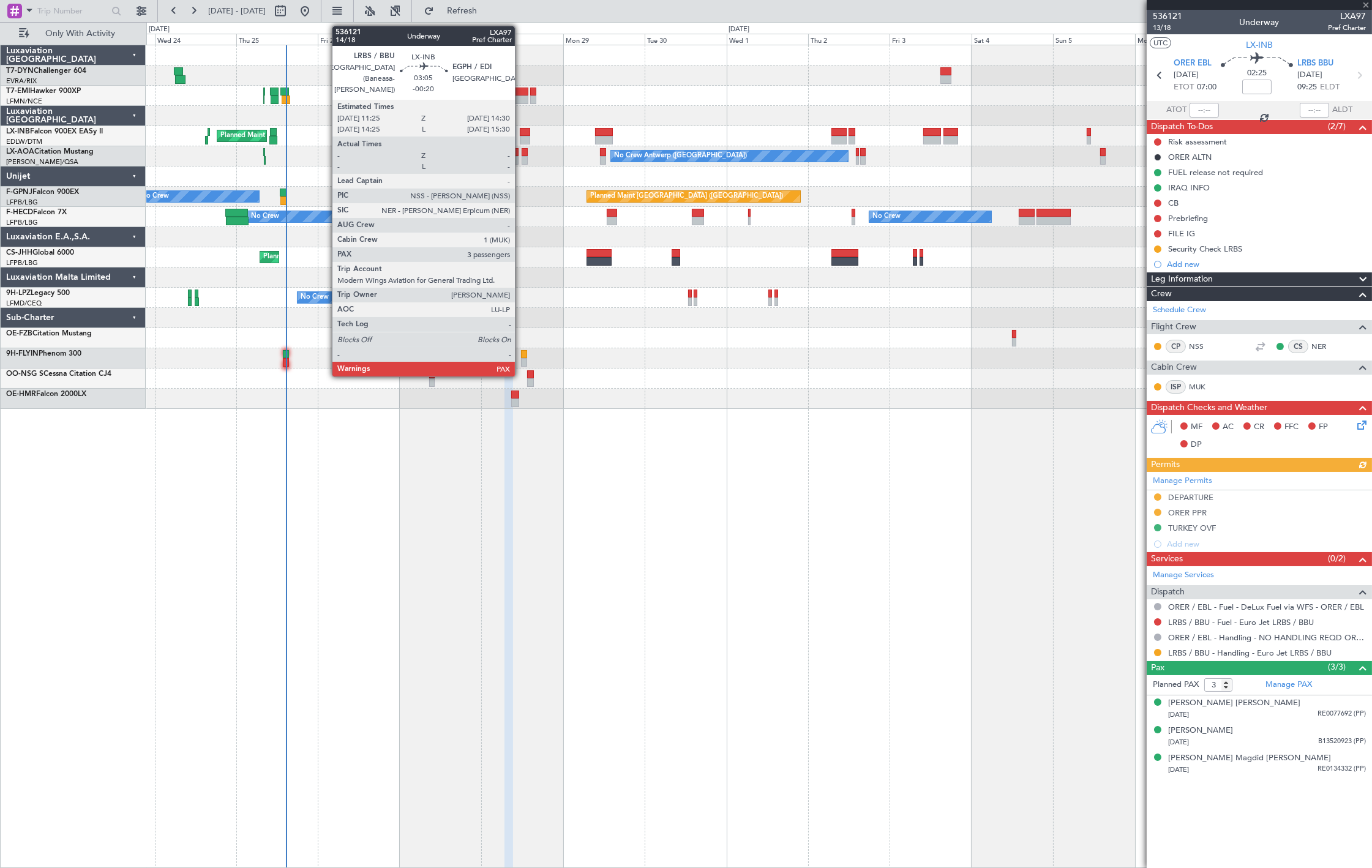
click at [521, 139] on div at bounding box center [525, 140] width 11 height 8
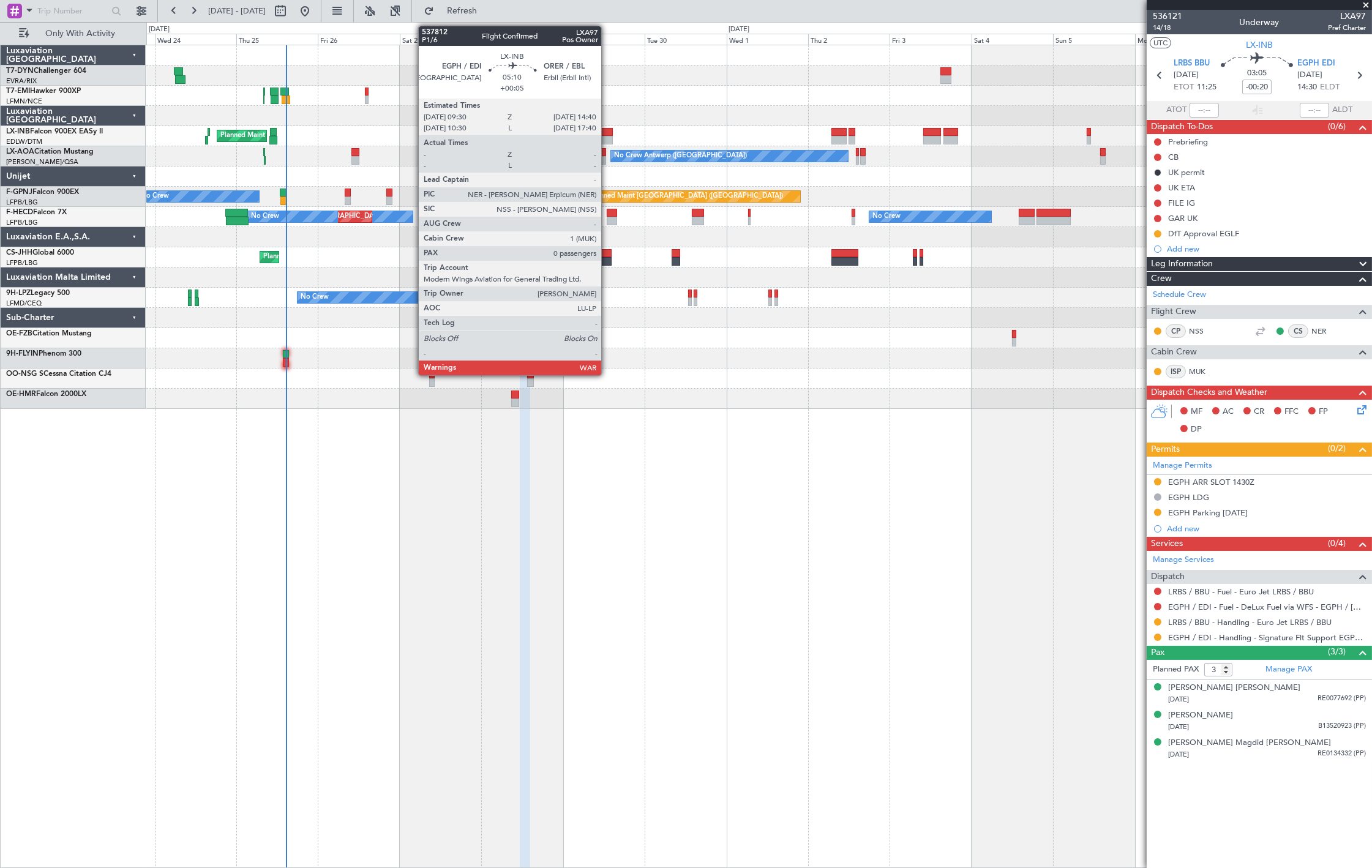
click at [607, 133] on div at bounding box center [603, 132] width 18 height 8
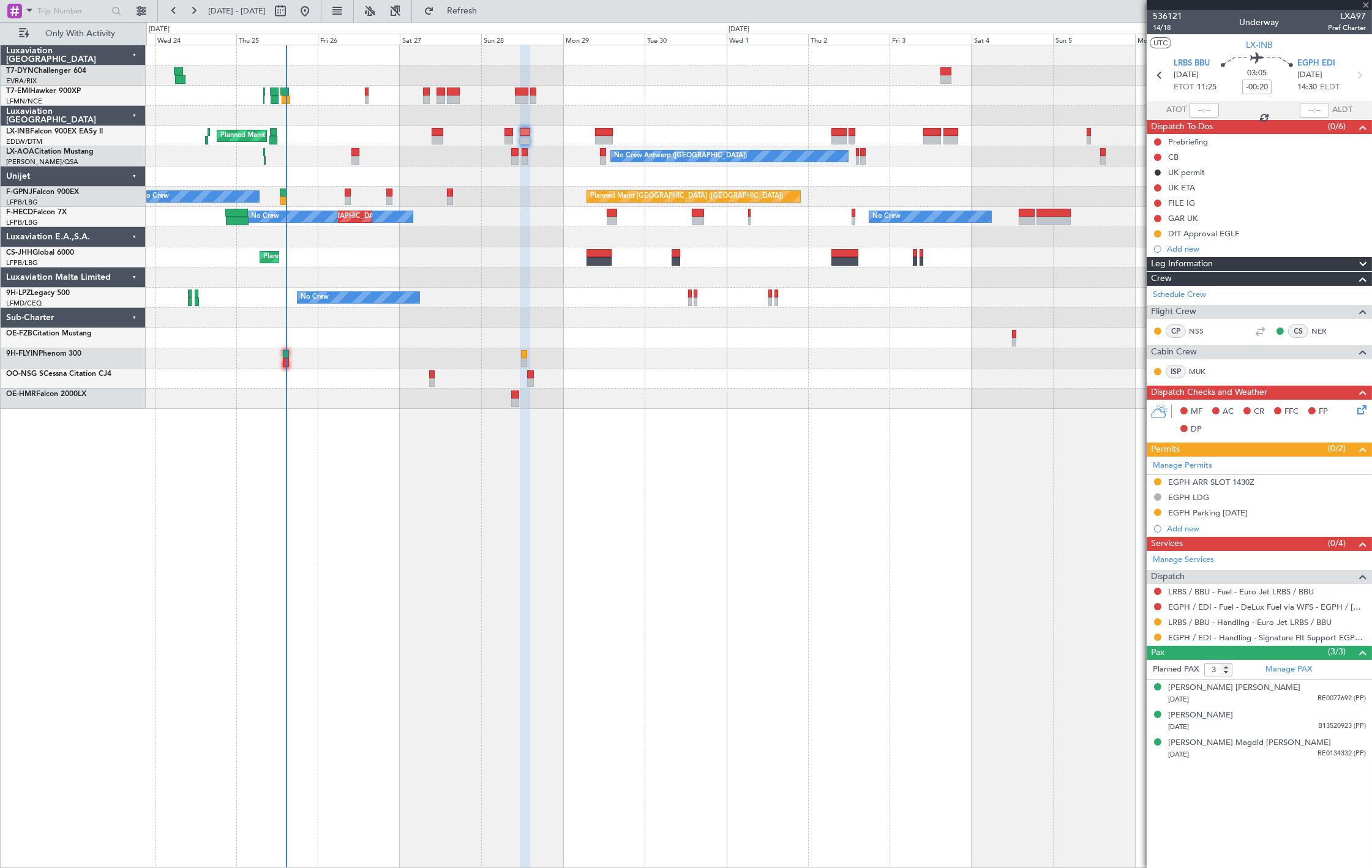
type input "+00:05"
type input "0"
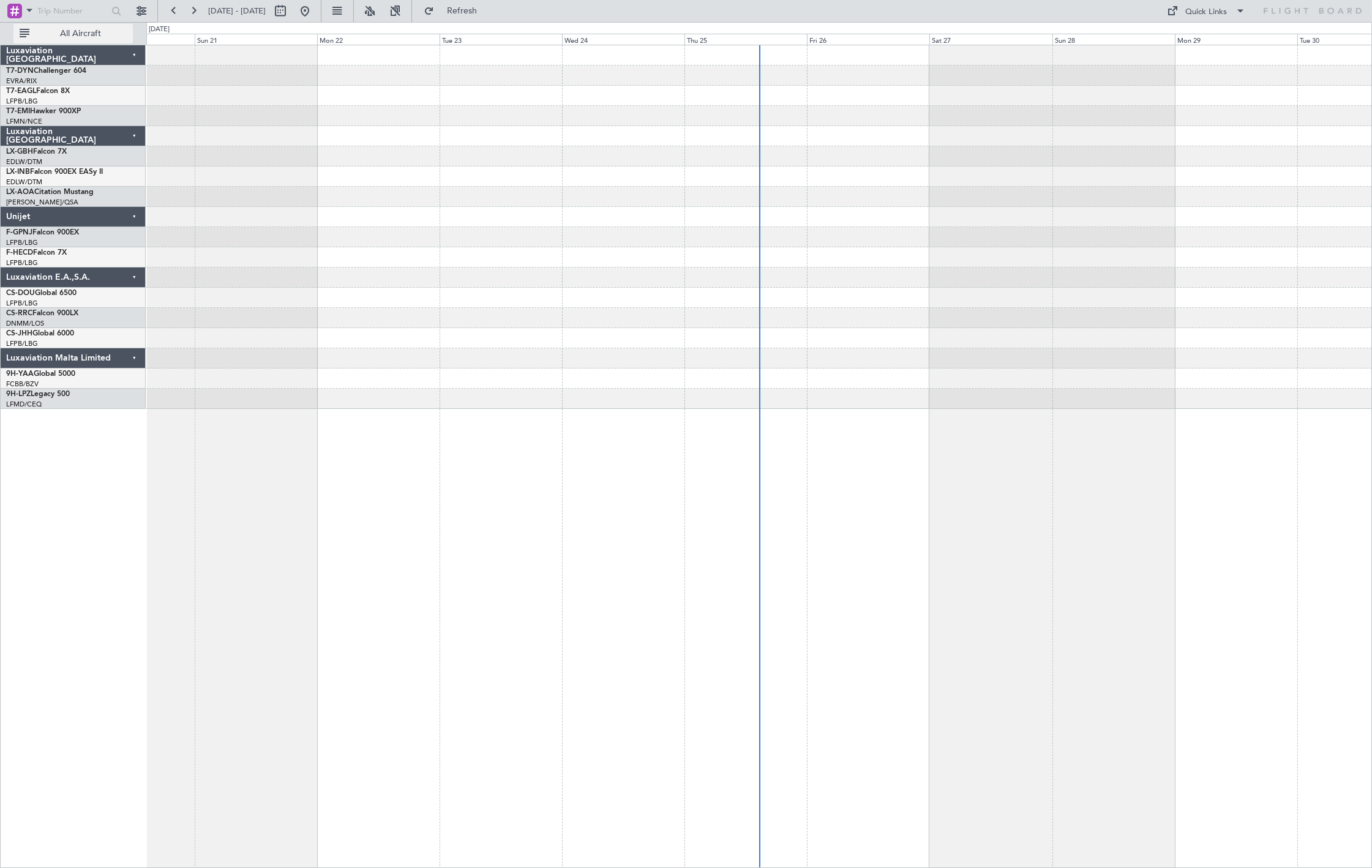
click at [90, 33] on span "All Aircraft" at bounding box center [81, 33] width 97 height 8
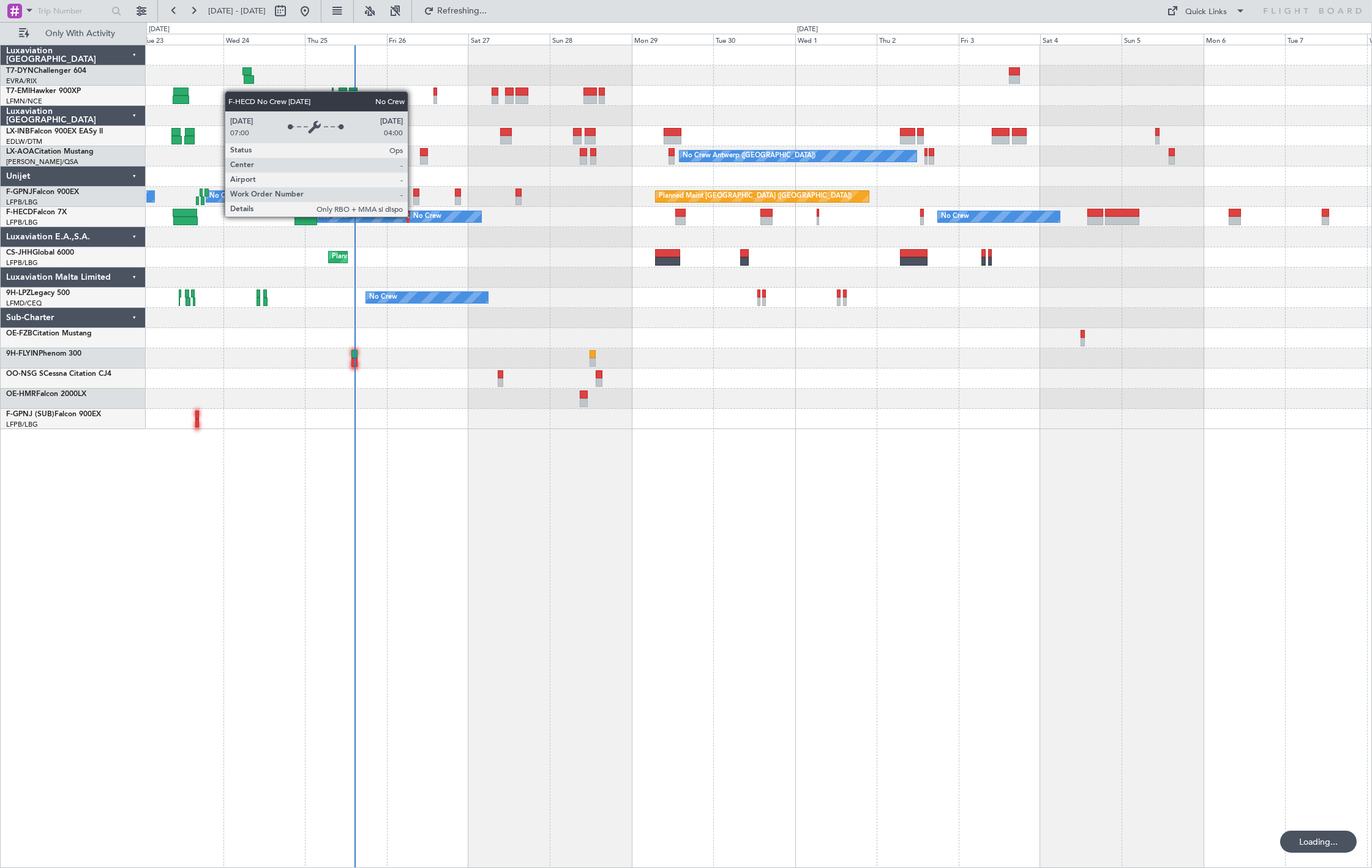
click at [414, 217] on div "No Crew" at bounding box center [427, 217] width 28 height 18
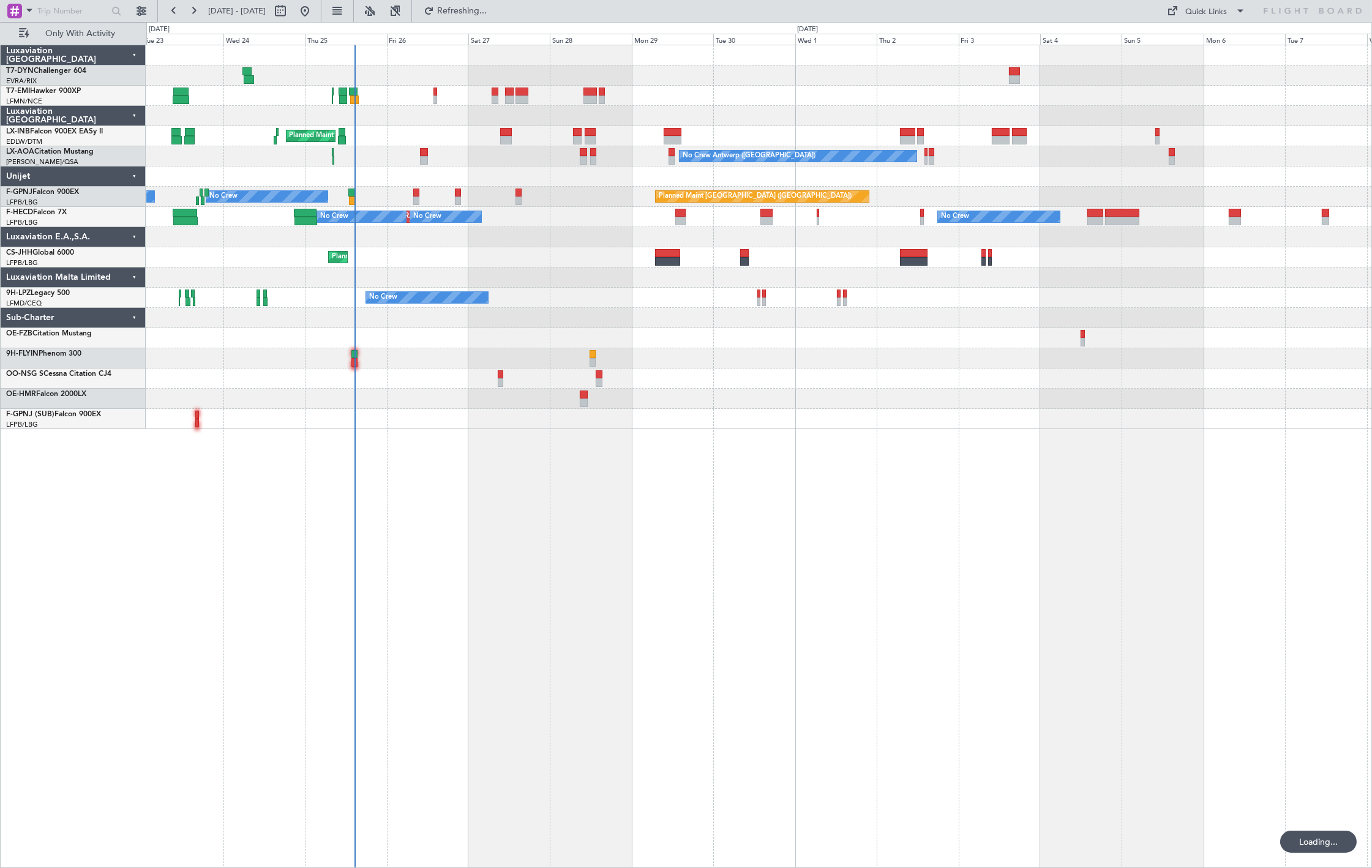
click at [412, 192] on div "No Crew No Crew Planned Maint [GEOGRAPHIC_DATA] ([GEOGRAPHIC_DATA]) No Crew AOG…" at bounding box center [759, 196] width 1225 height 21
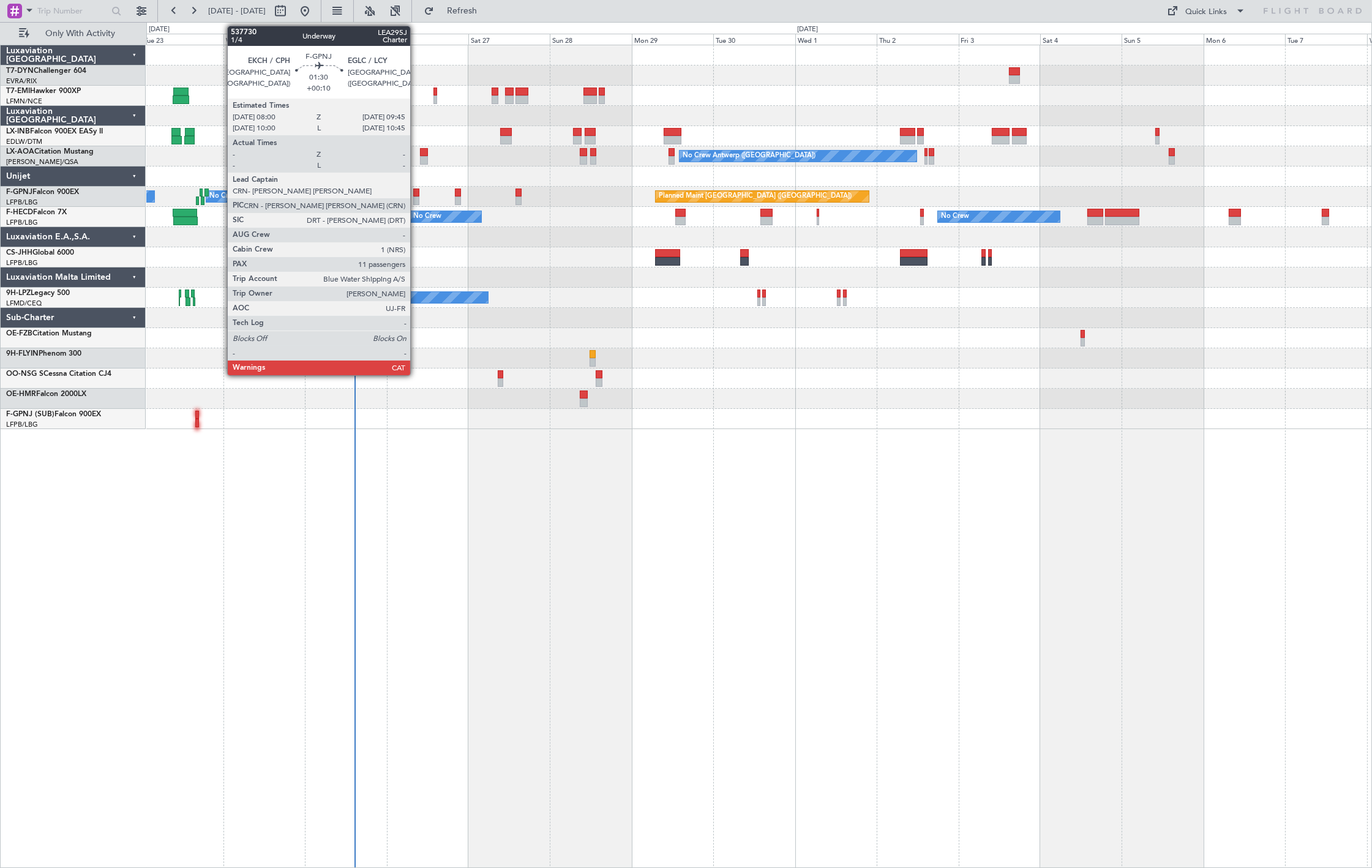
click at [416, 193] on div at bounding box center [416, 192] width 6 height 8
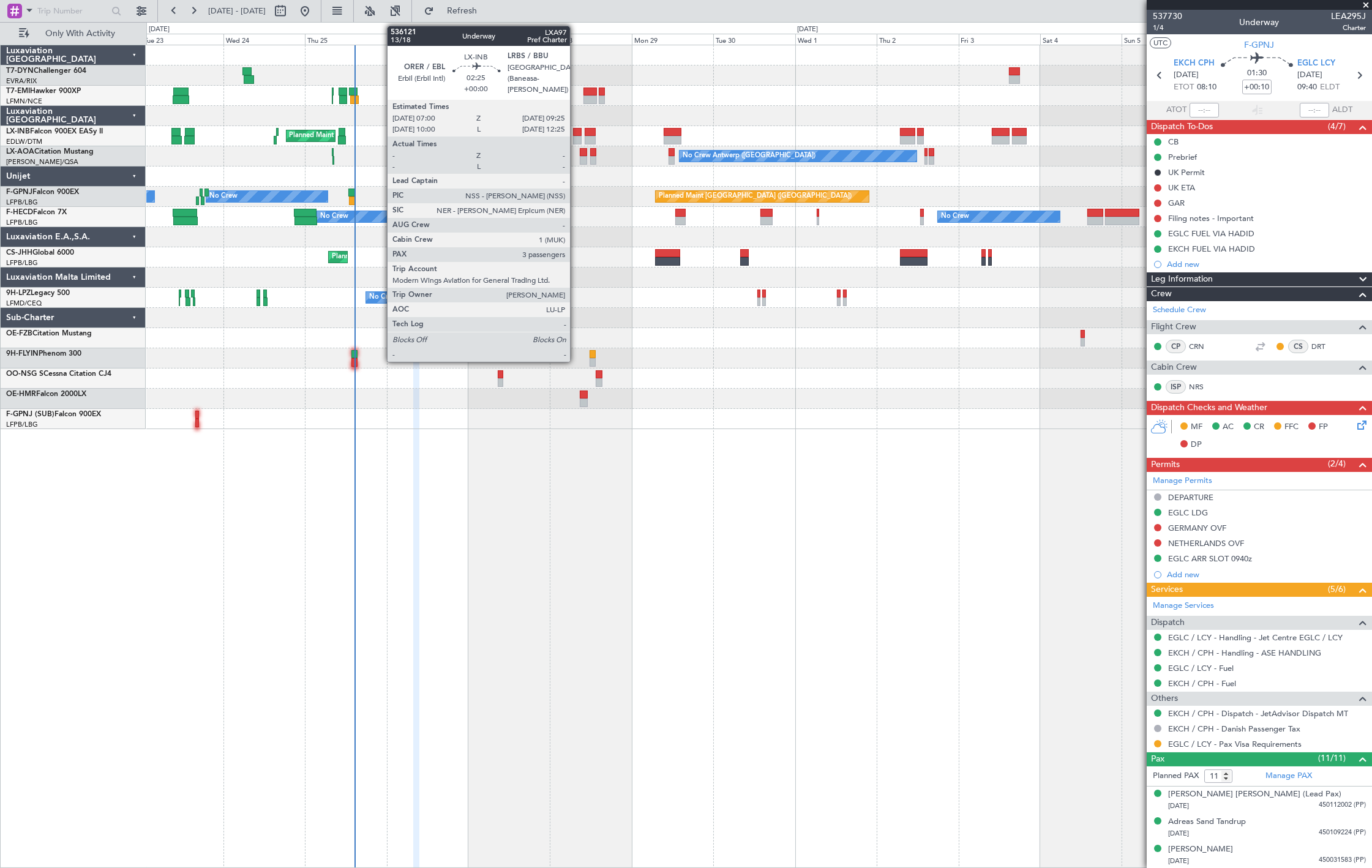
click at [576, 135] on div at bounding box center [577, 132] width 8 height 8
type input "3"
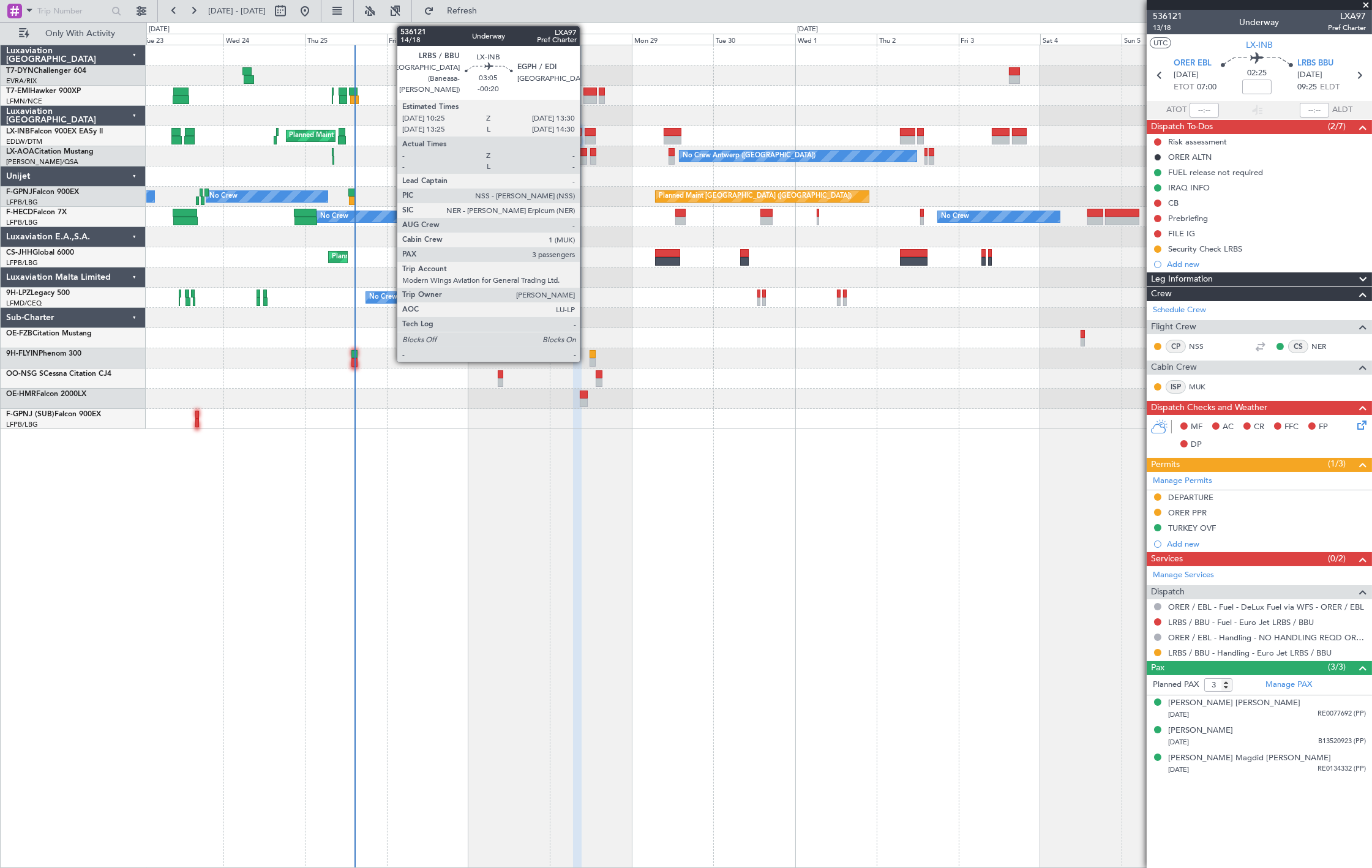
click at [586, 136] on div at bounding box center [590, 140] width 11 height 8
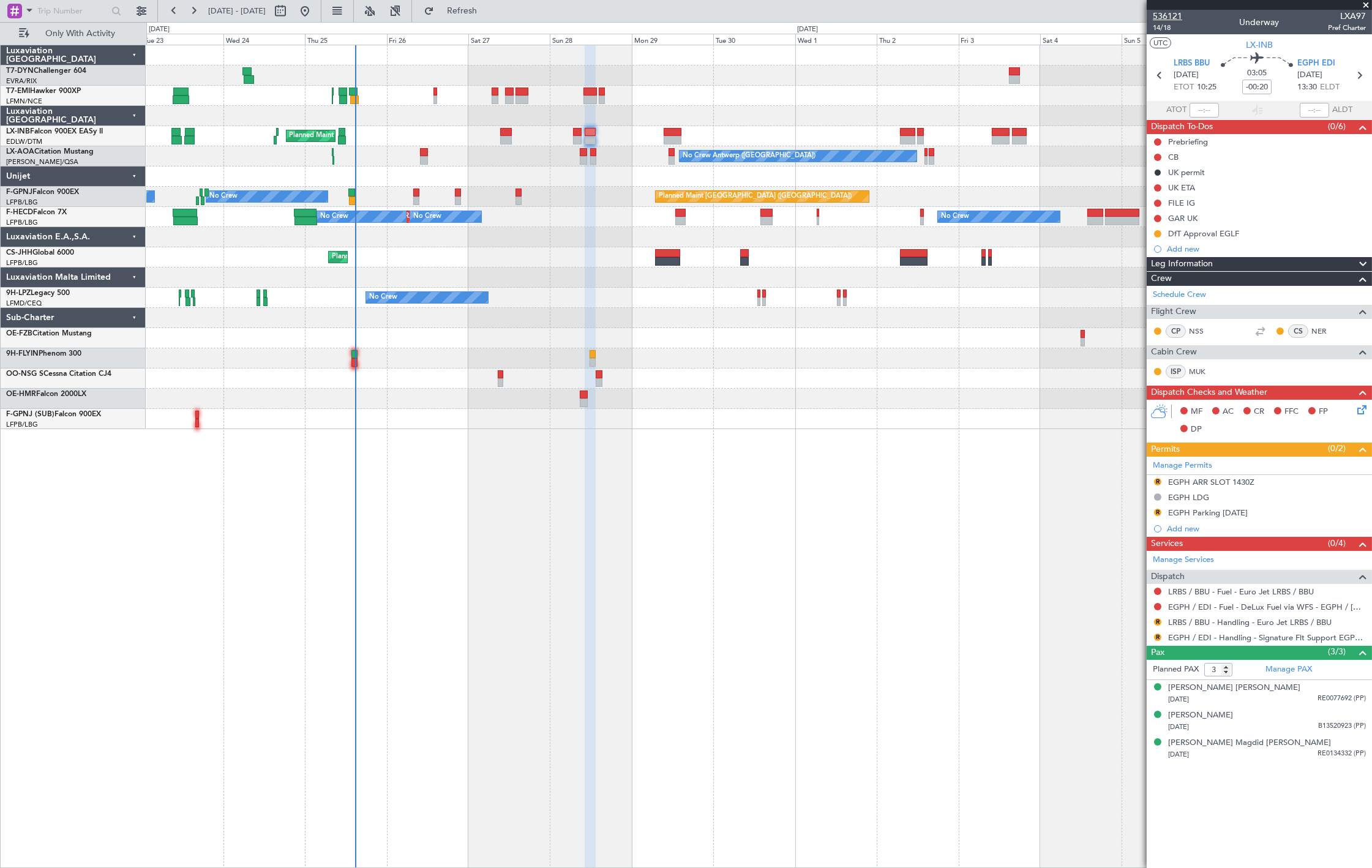
click at [1176, 14] on span "536121" at bounding box center [1167, 16] width 30 height 13
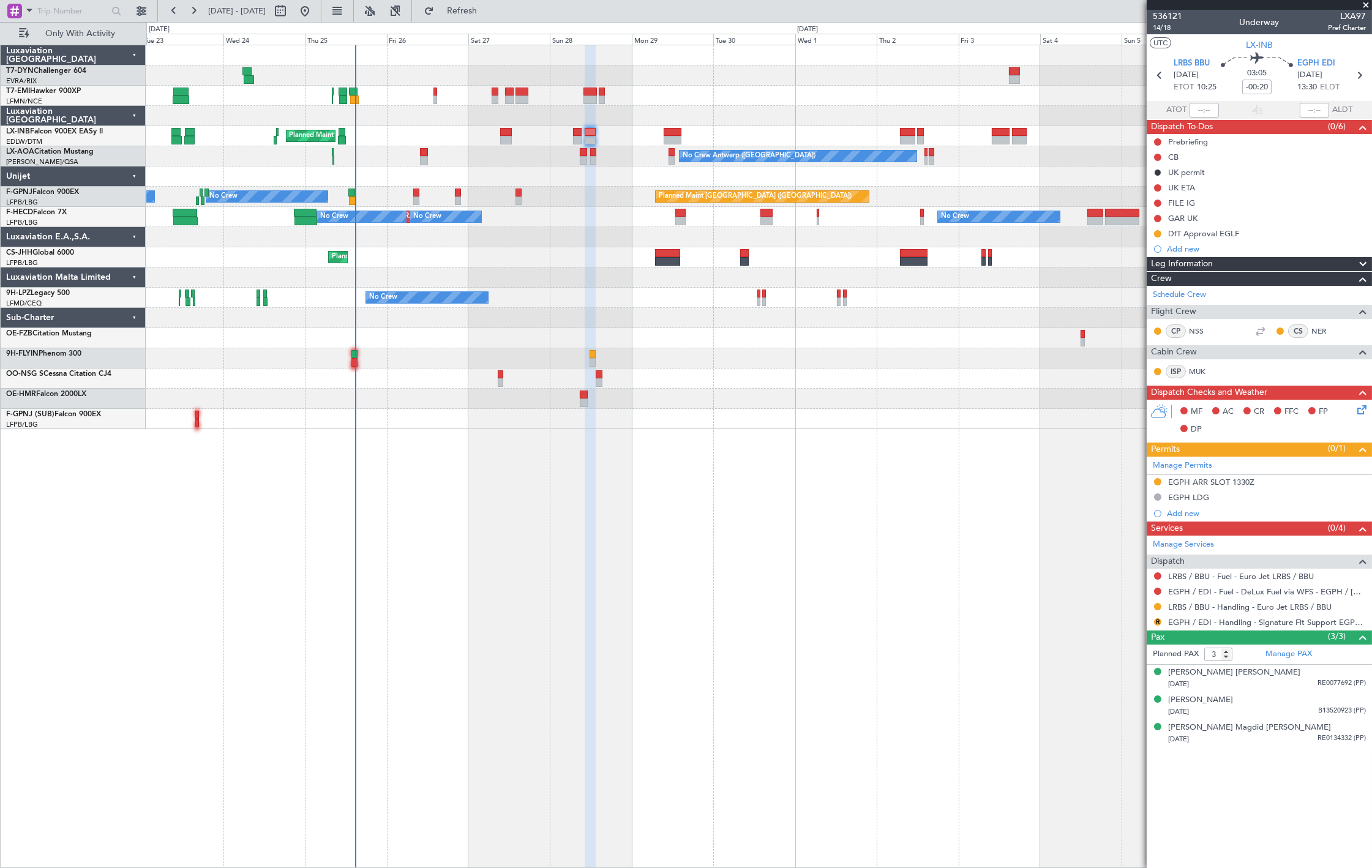
click at [676, 132] on div at bounding box center [672, 132] width 18 height 8
type input "+00:05"
type input "0"
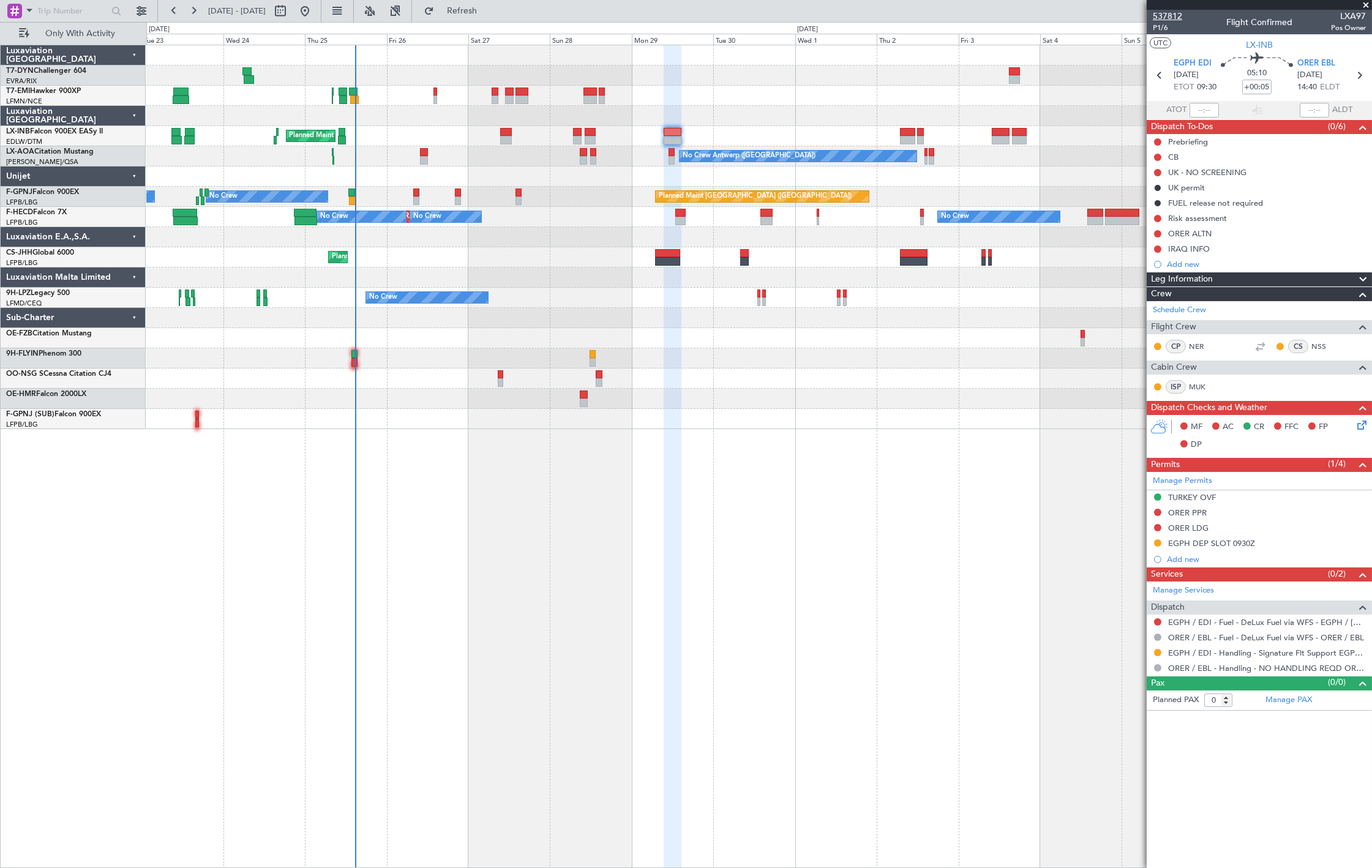
click at [1172, 11] on span "537812" at bounding box center [1167, 16] width 30 height 13
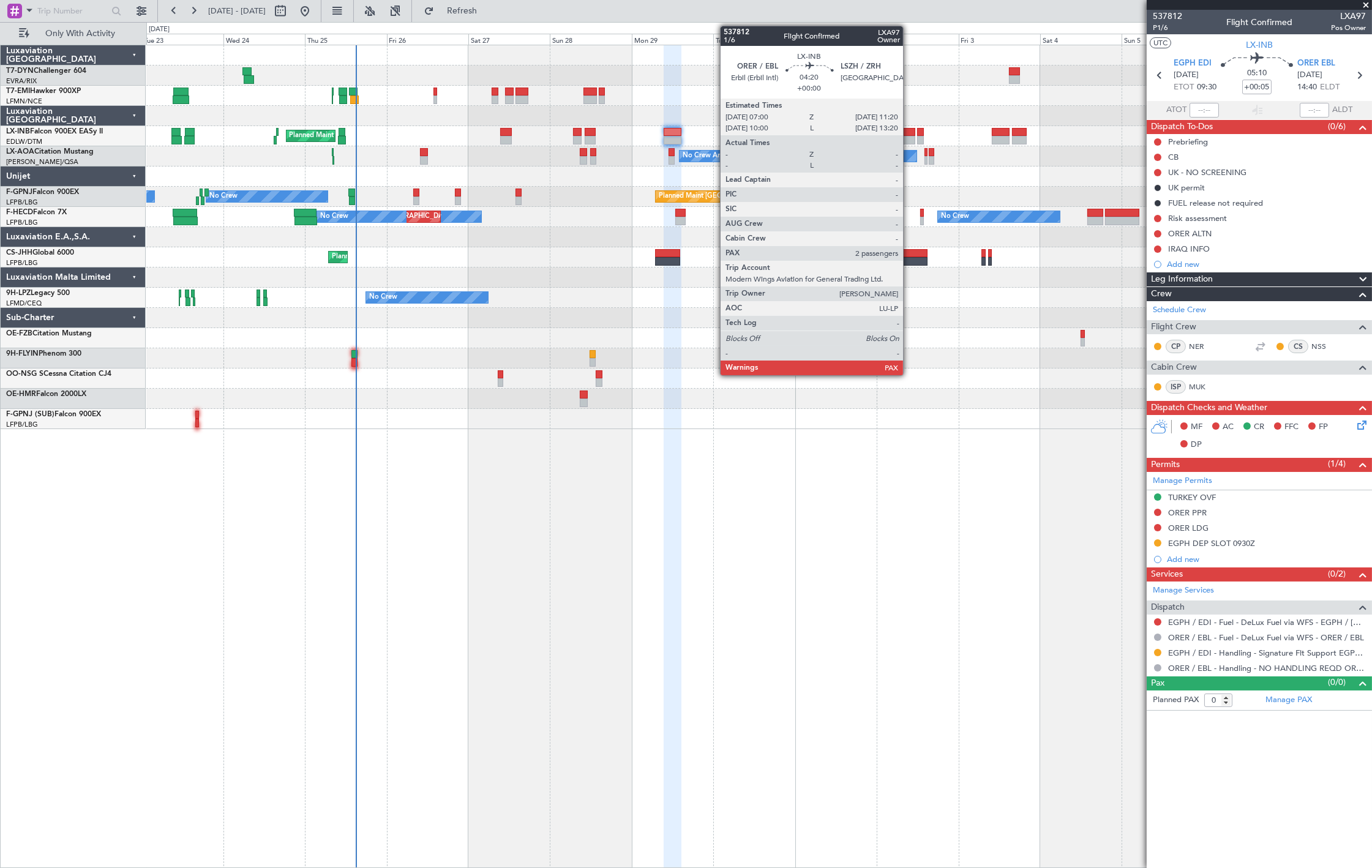
click at [909, 133] on div at bounding box center [907, 132] width 15 height 8
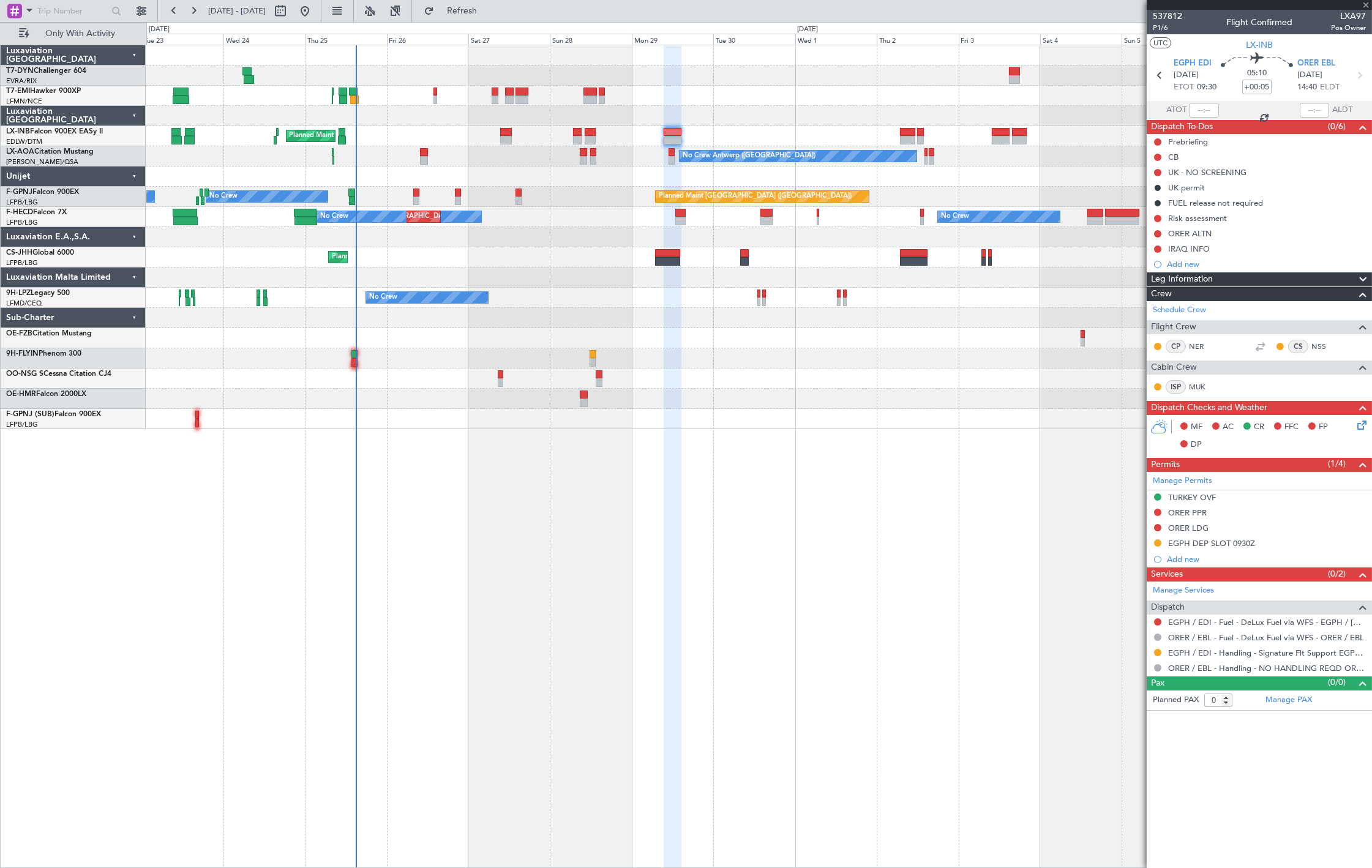
type input "2"
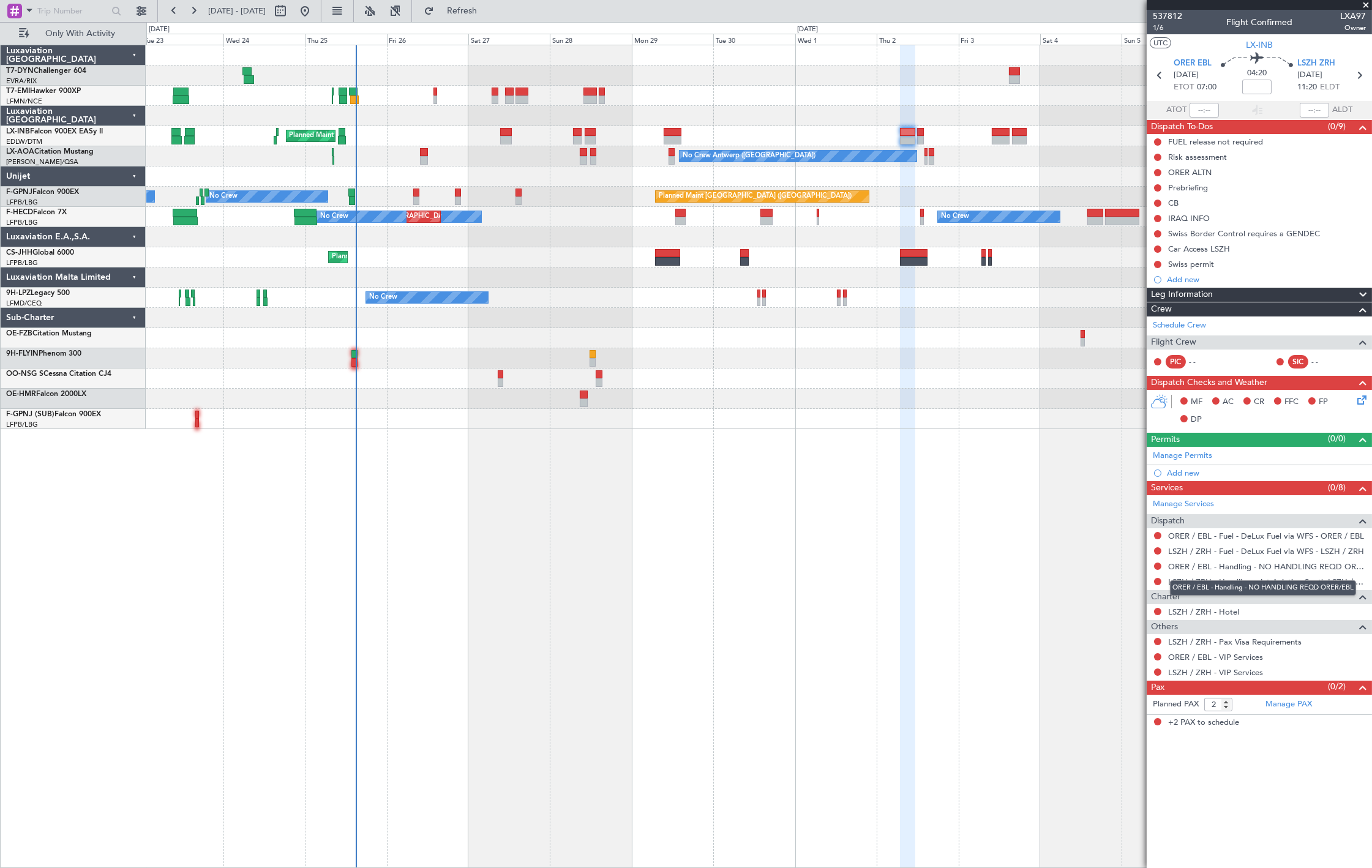
click at [1265, 577] on mat-tooltip-component "ORER / EBL - Handling - NO HANDLING REQD ORER/EBL" at bounding box center [1262, 587] width 203 height 33
click at [1202, 583] on link "LSZH / ZRH - Handling - Jet Aviation South LSZH / ZRH" at bounding box center [1267, 582] width 198 height 11
click at [1226, 579] on link "LSZH / ZRH - Handling - Jet Aviation South LSZH / ZRH" at bounding box center [1267, 582] width 198 height 11
click at [67, 8] on input "text" at bounding box center [72, 11] width 71 height 18
paste input "536723"
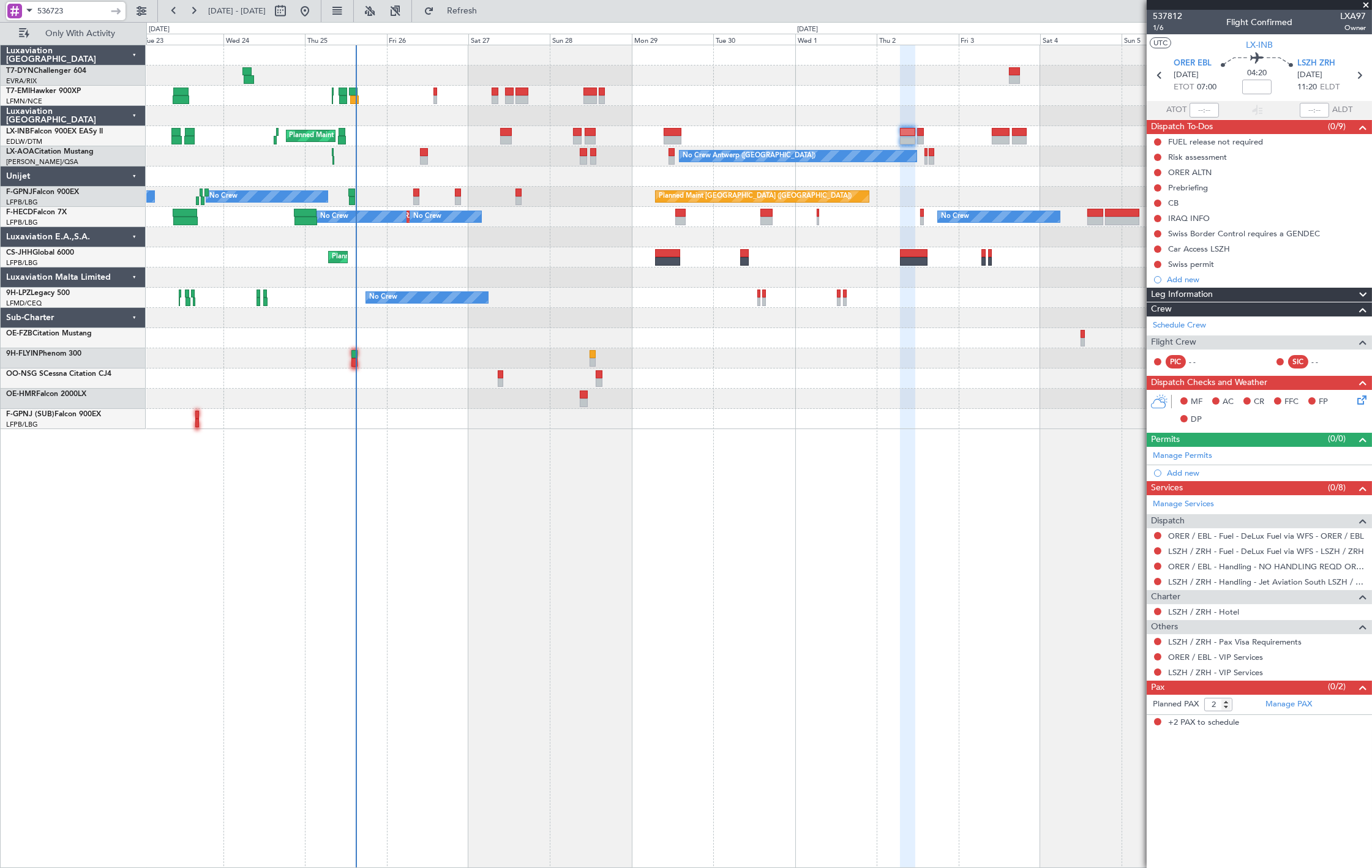
type input "536723"
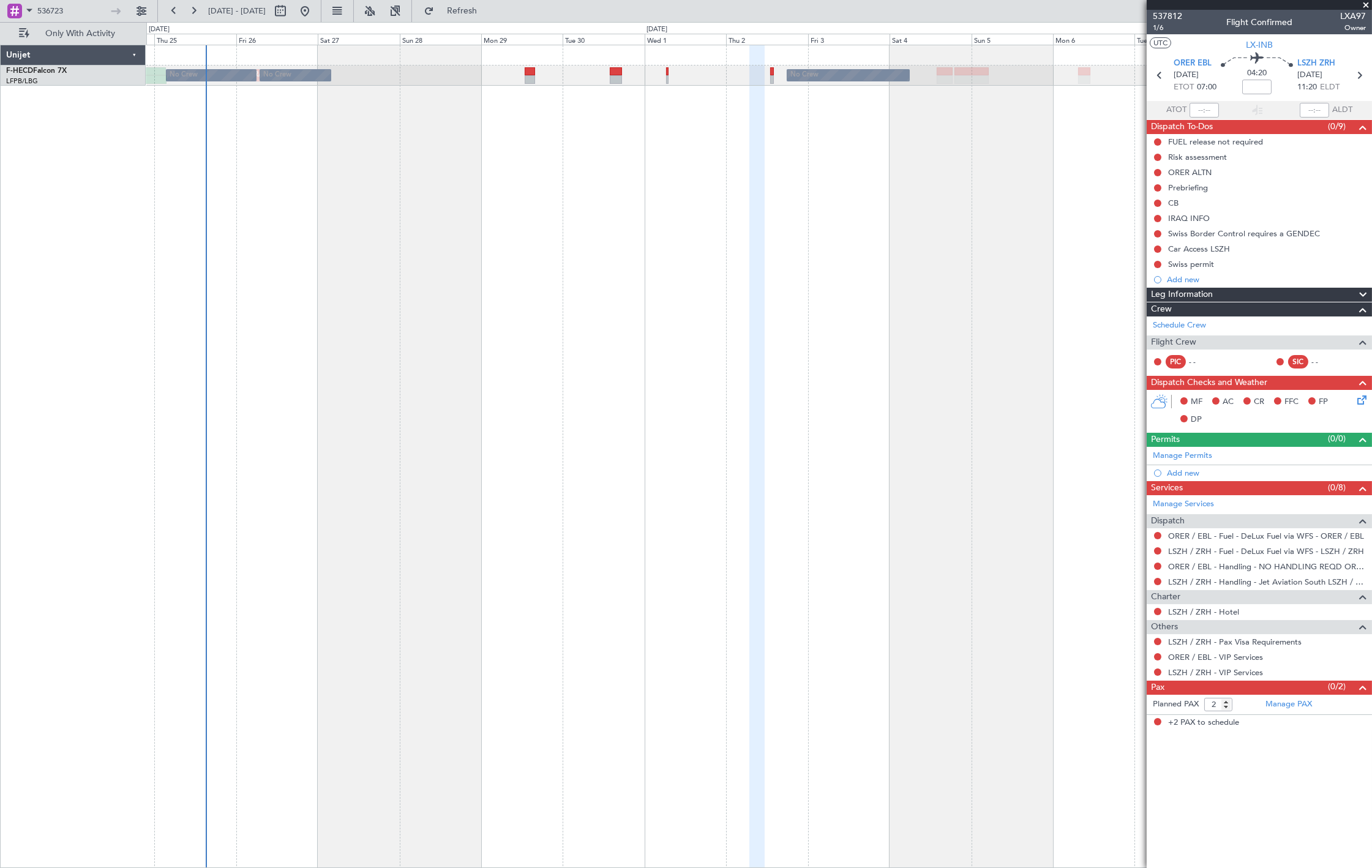
click at [623, 151] on div "Planned Maint Paris (Le Bourget) No Crew No Crew No Crew No Crew Planned Maint …" at bounding box center [759, 456] width 1225 height 823
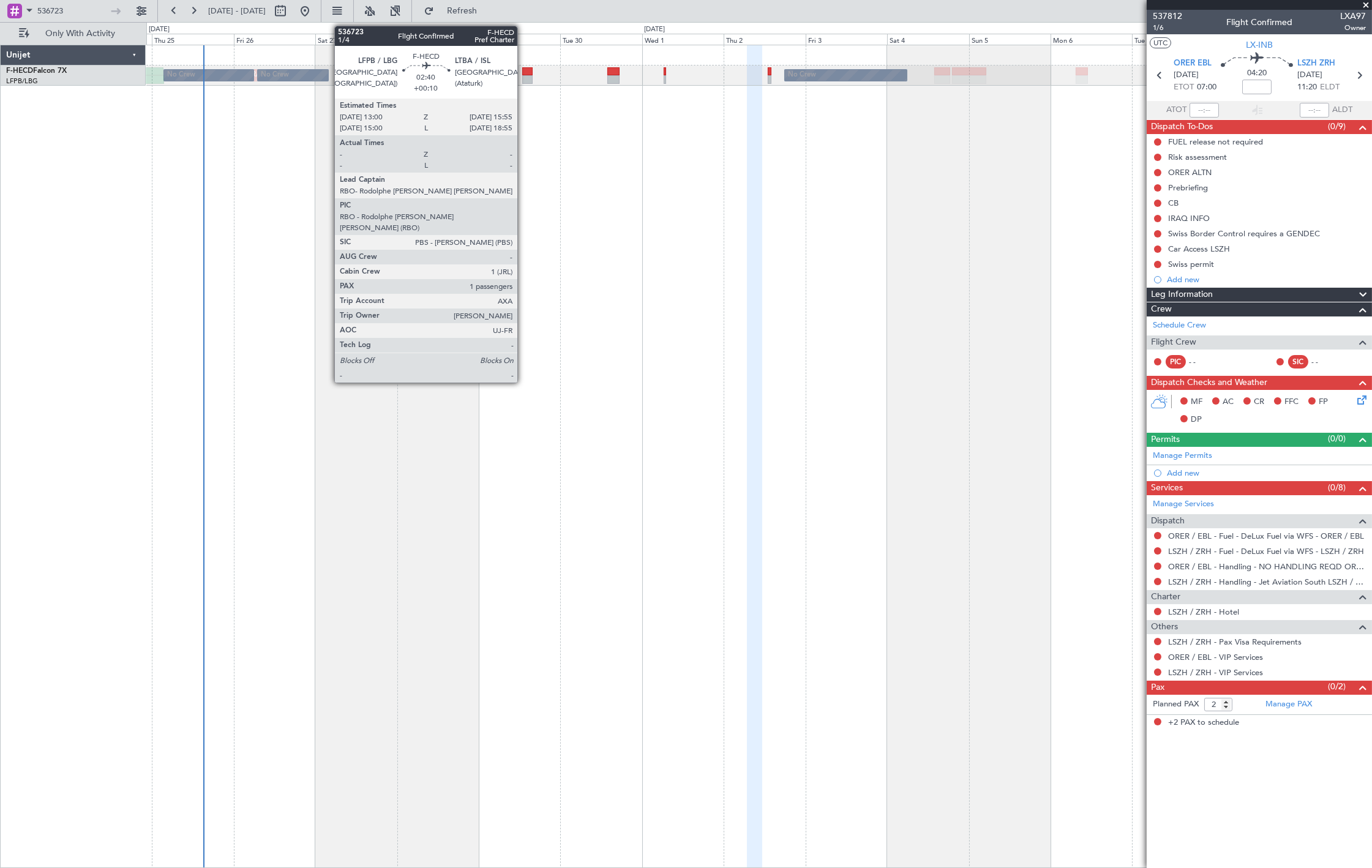
click at [524, 76] on div at bounding box center [527, 79] width 11 height 8
type input "+00:10"
type input "1"
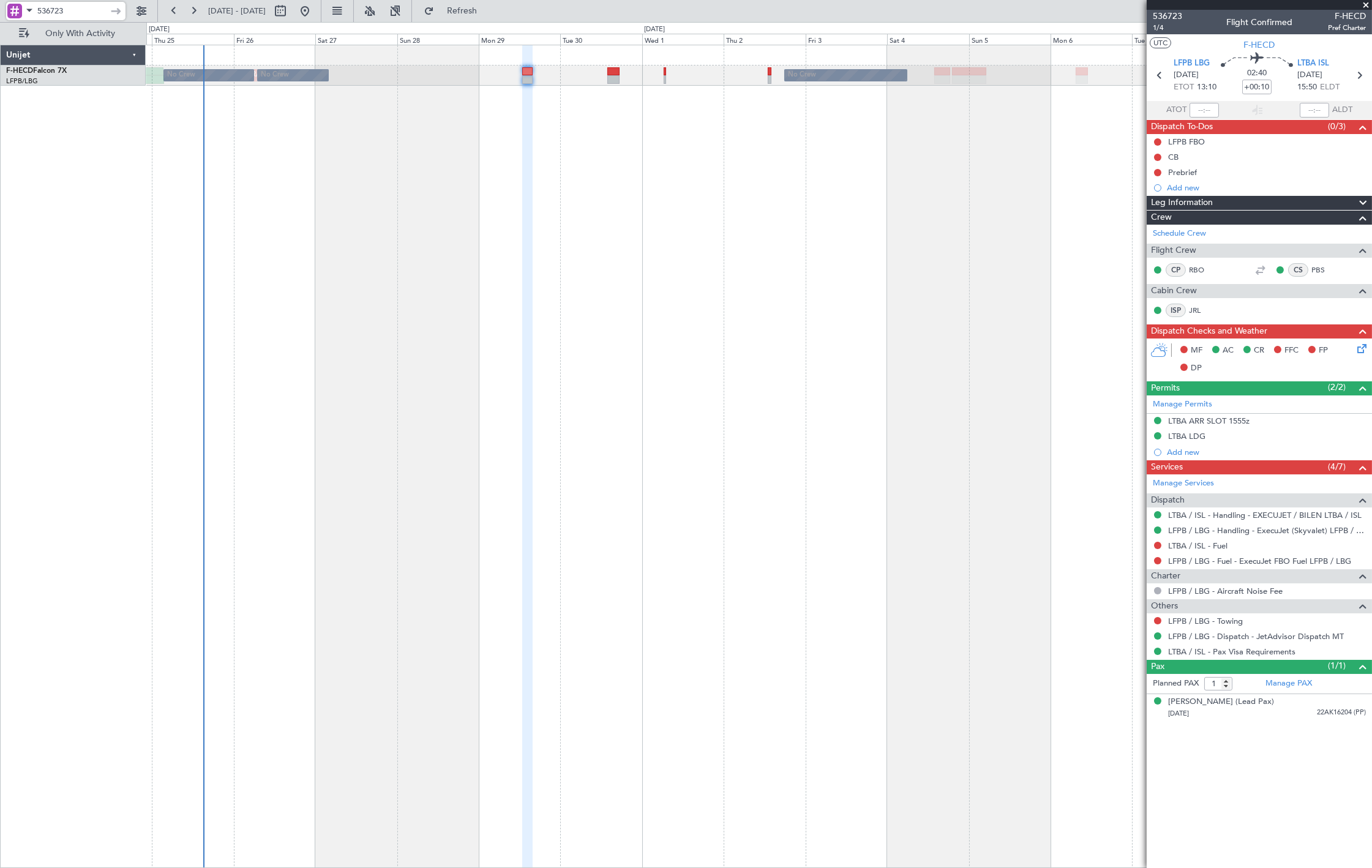
click at [77, 14] on input "536723" at bounding box center [72, 11] width 71 height 18
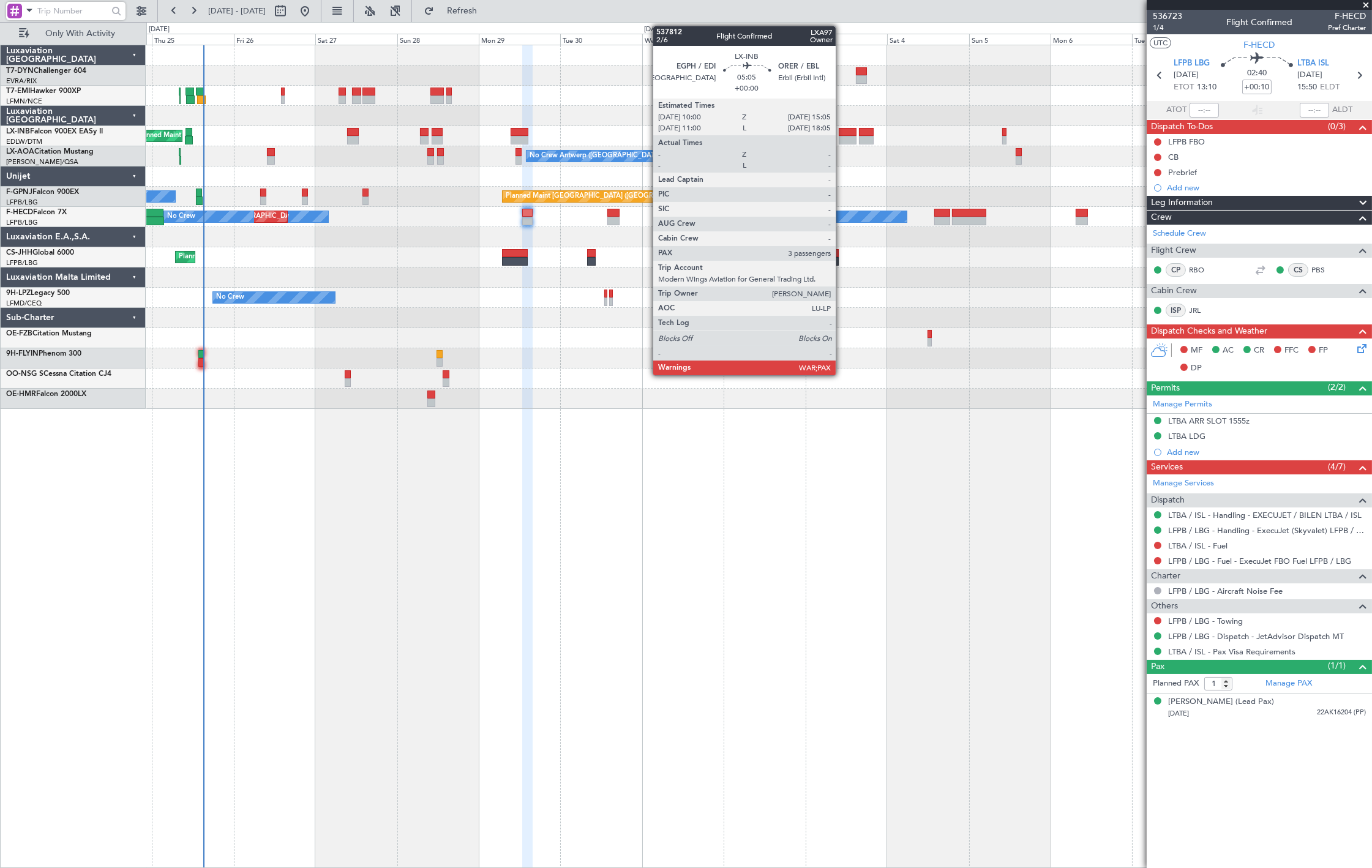
click at [842, 136] on div at bounding box center [847, 140] width 18 height 8
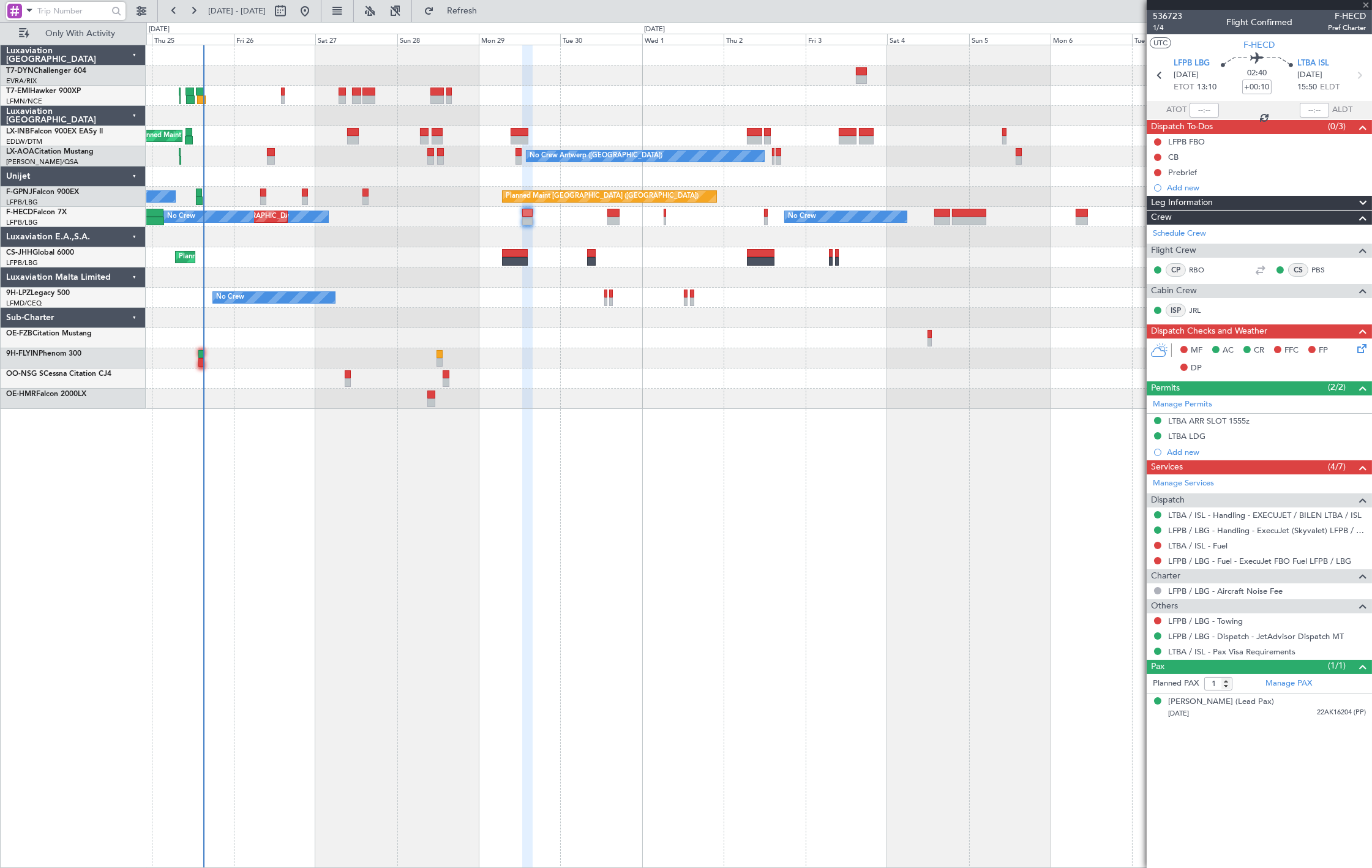
type input "3"
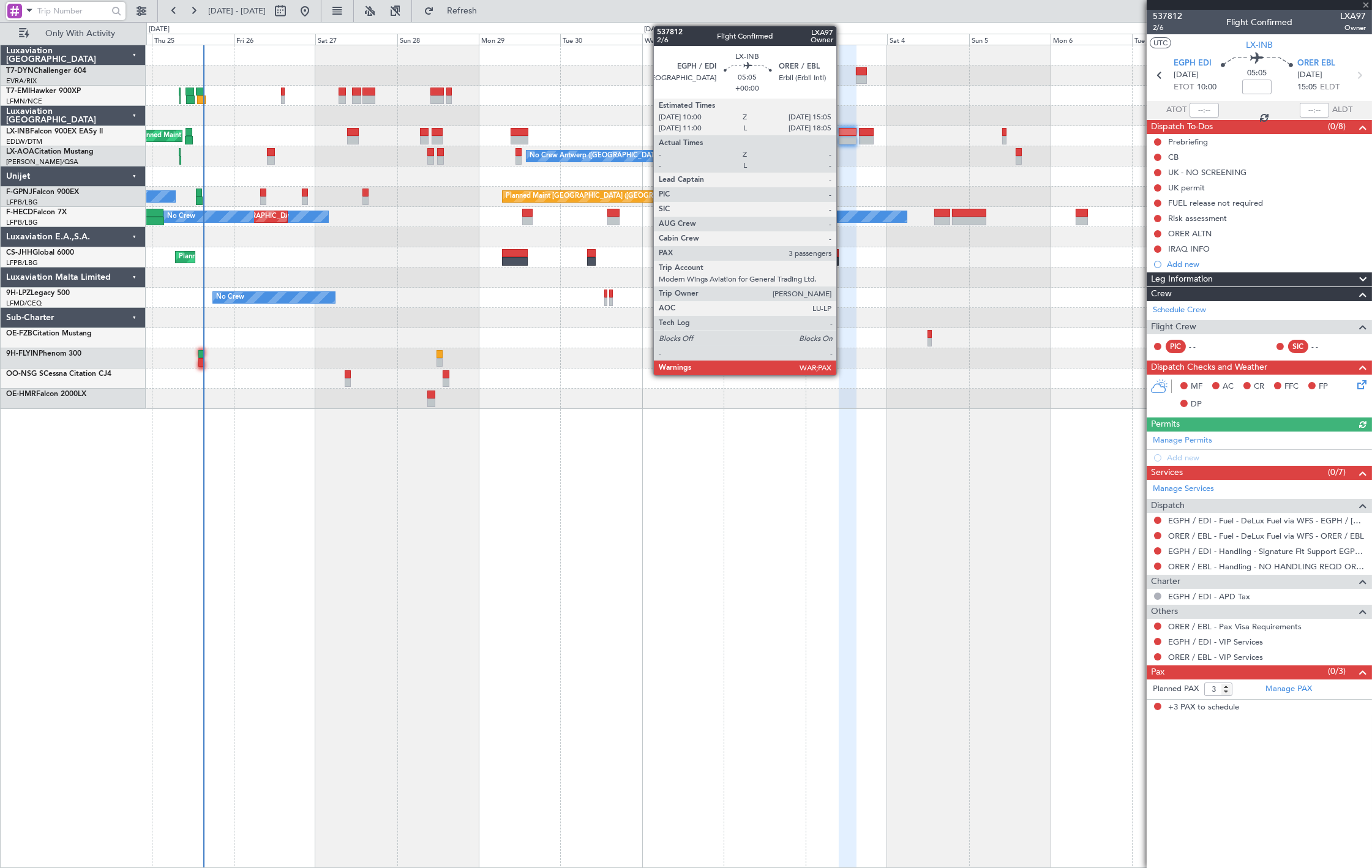
click at [842, 143] on div at bounding box center [847, 140] width 18 height 8
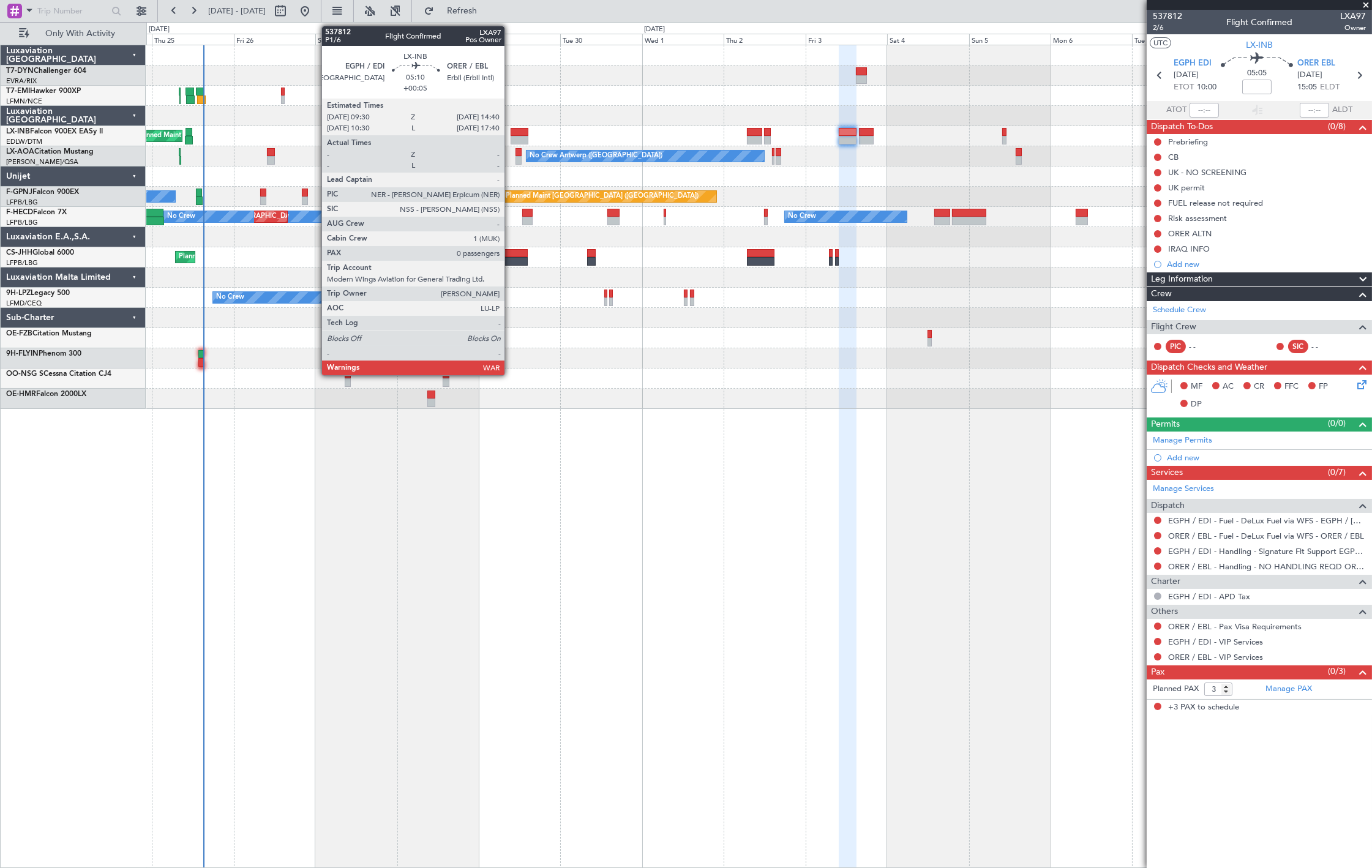
click at [511, 137] on div at bounding box center [519, 140] width 18 height 8
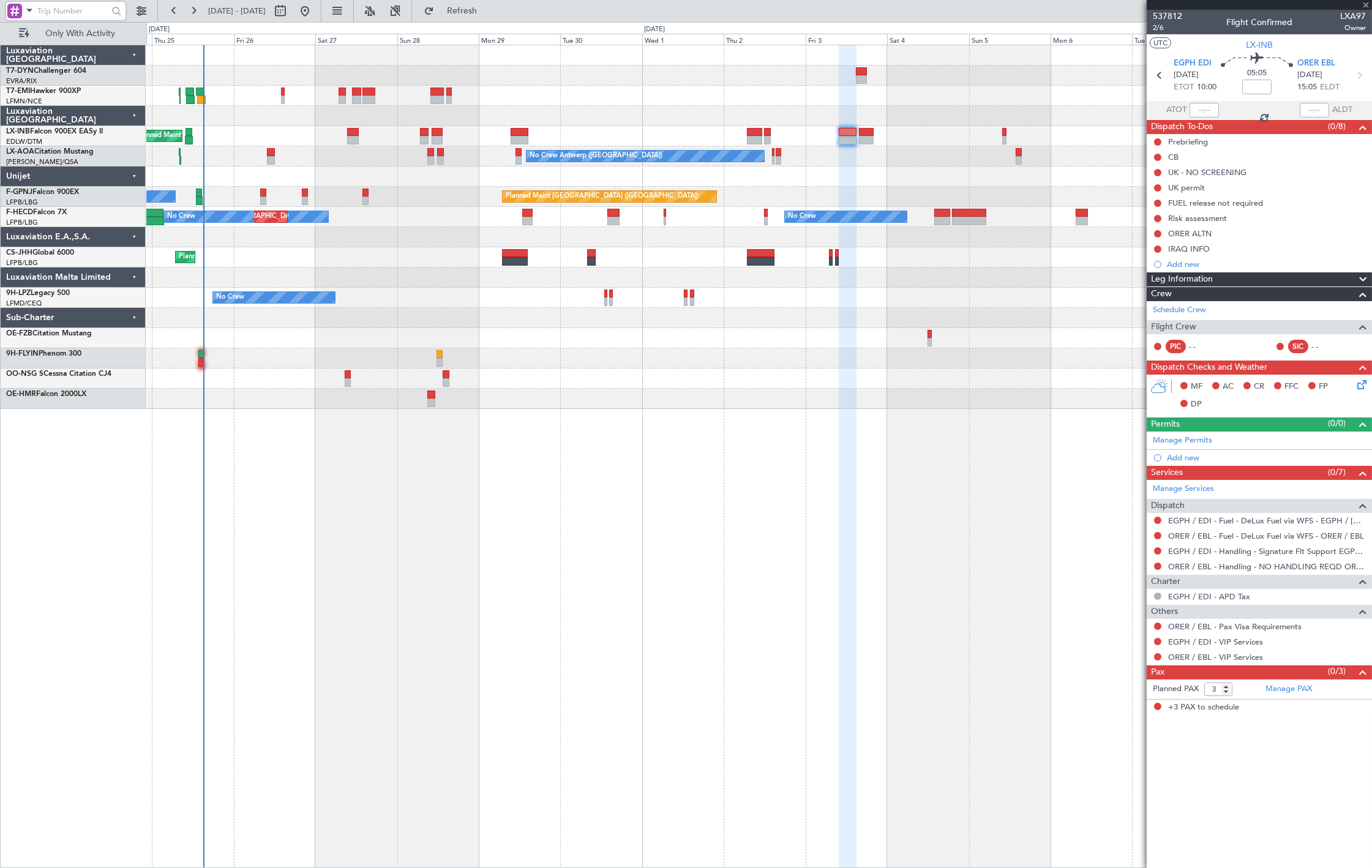
type input "+00:05"
type input "0"
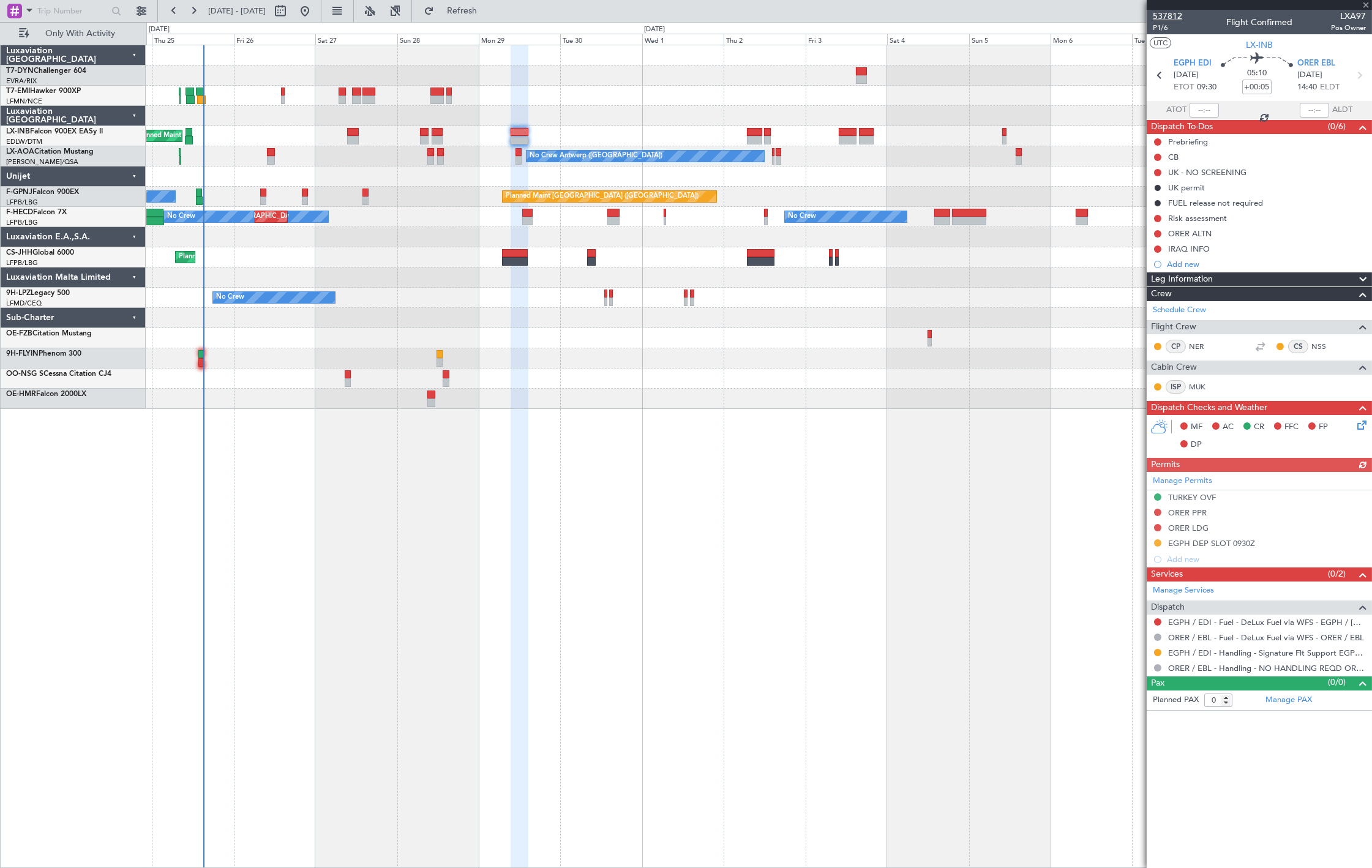
click at [1170, 10] on span "537812" at bounding box center [1167, 16] width 30 height 13
